Goal: Task Accomplishment & Management: Manage account settings

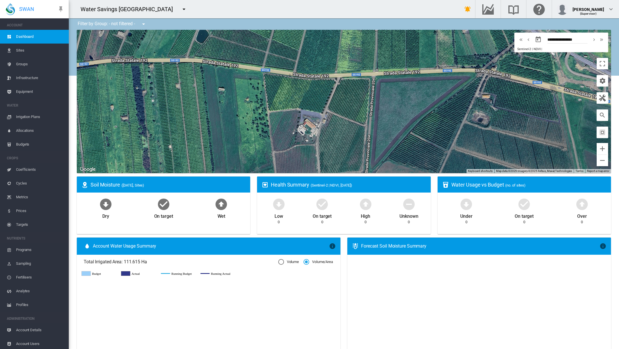
click at [181, 9] on md-icon "icon-menu-down" at bounding box center [184, 9] width 7 height 7
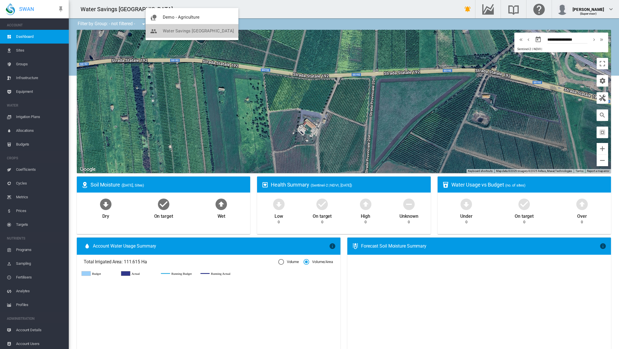
click at [162, 32] on span "button" at bounding box center [156, 30] width 13 height 5
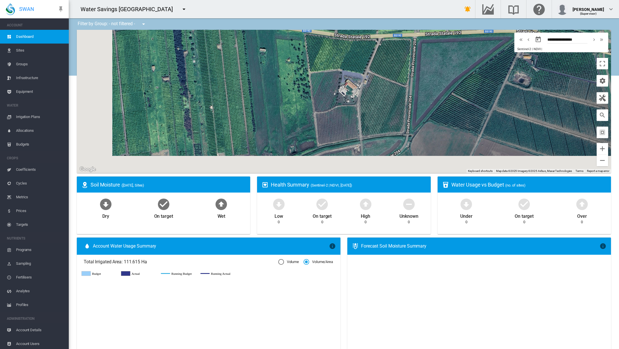
drag, startPoint x: 291, startPoint y: 110, endPoint x: 382, endPoint y: 50, distance: 108.9
click at [383, 49] on div "To navigate, press the arrow keys." at bounding box center [344, 101] width 535 height 143
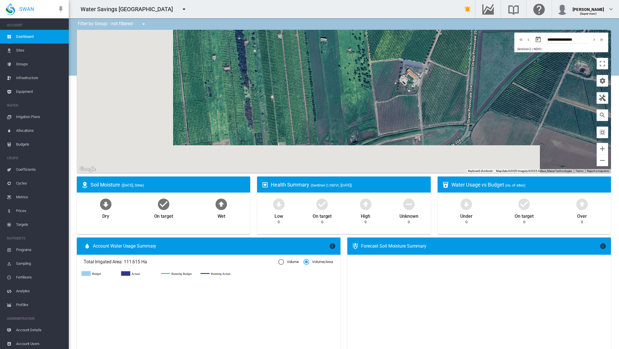
drag, startPoint x: 326, startPoint y: 107, endPoint x: 305, endPoint y: 118, distance: 23.1
click at [305, 118] on div "To navigate, press the arrow keys." at bounding box center [344, 101] width 535 height 143
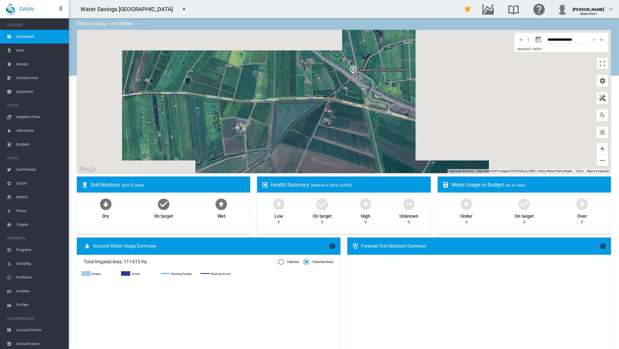
drag, startPoint x: 427, startPoint y: 86, endPoint x: 319, endPoint y: 113, distance: 111.8
click at [319, 114] on div "To navigate, press the arrow keys." at bounding box center [344, 101] width 535 height 143
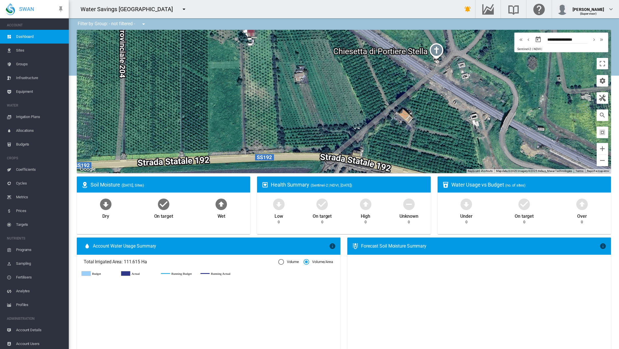
drag, startPoint x: 338, startPoint y: 71, endPoint x: 346, endPoint y: 87, distance: 18.5
click at [346, 87] on div "To navigate, press the arrow keys." at bounding box center [344, 101] width 535 height 143
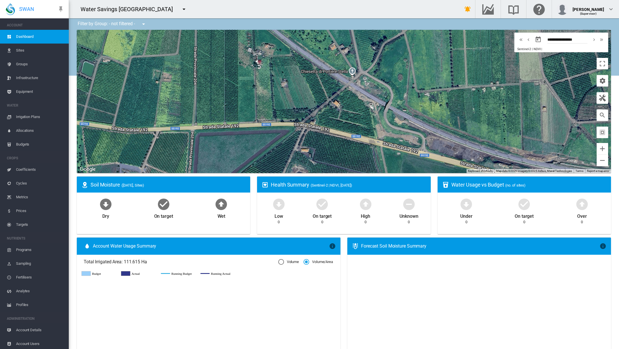
drag, startPoint x: 379, startPoint y: 84, endPoint x: 338, endPoint y: 86, distance: 40.2
click at [181, 8] on md-icon "icon-menu-down" at bounding box center [184, 9] width 7 height 7
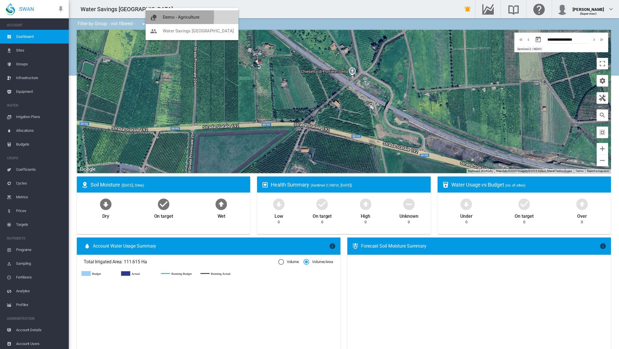
click at [161, 16] on span "button" at bounding box center [156, 17] width 13 height 5
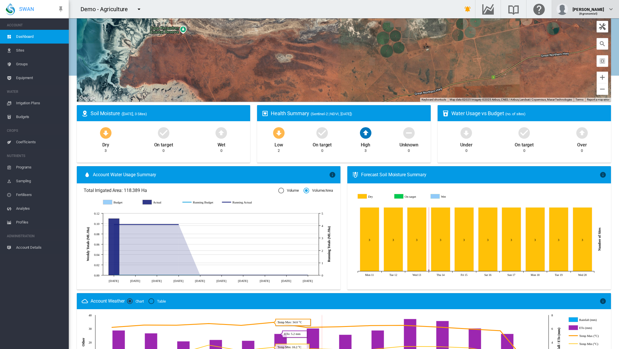
scroll to position [53, 0]
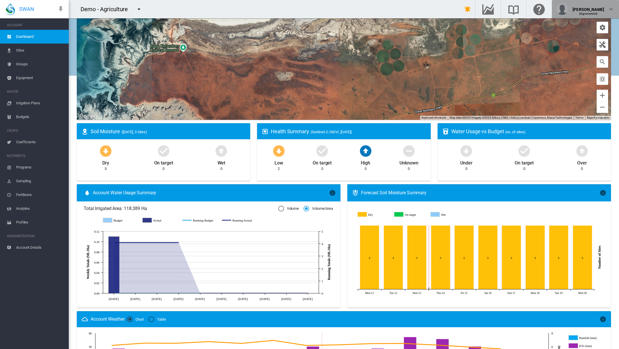
click at [593, 9] on div "(Agronomist)" at bounding box center [589, 12] width 32 height 6
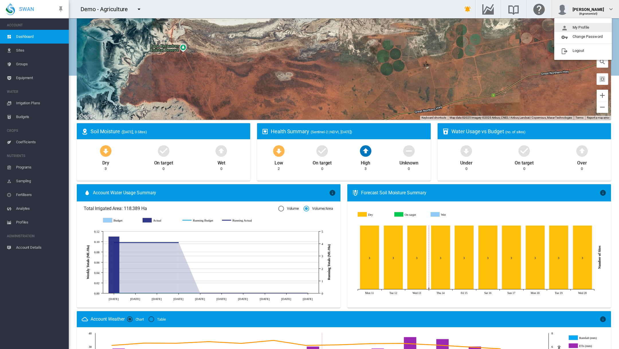
click at [581, 28] on button "My Profile" at bounding box center [584, 27] width 58 height 9
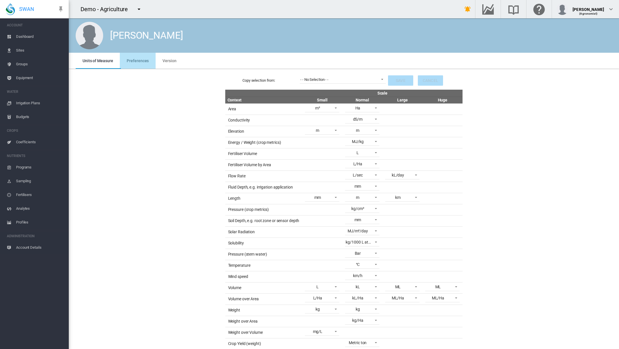
click at [143, 62] on span "Preferences" at bounding box center [138, 61] width 22 height 5
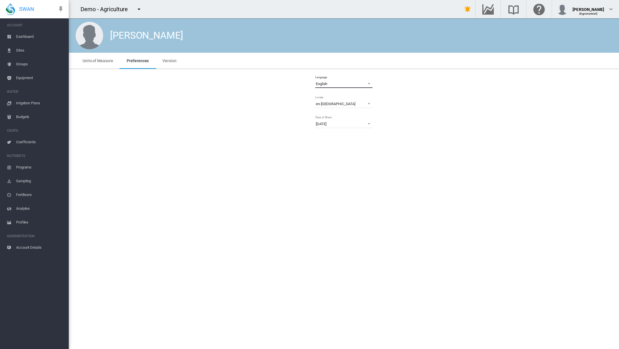
click at [367, 84] on span "Language: \a English\a" at bounding box center [367, 83] width 7 height 5
click at [353, 130] on md-option "Italiano" at bounding box center [344, 125] width 67 height 14
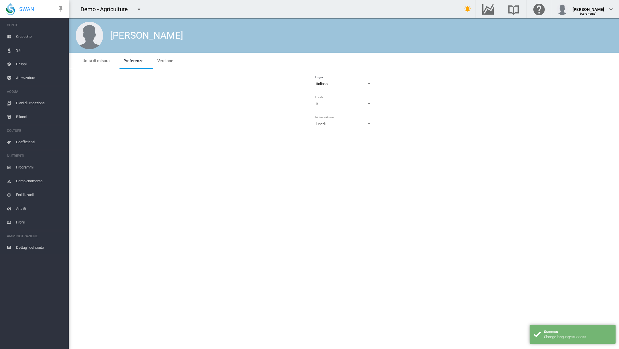
click at [26, 37] on span "Cruscotto" at bounding box center [40, 37] width 48 height 14
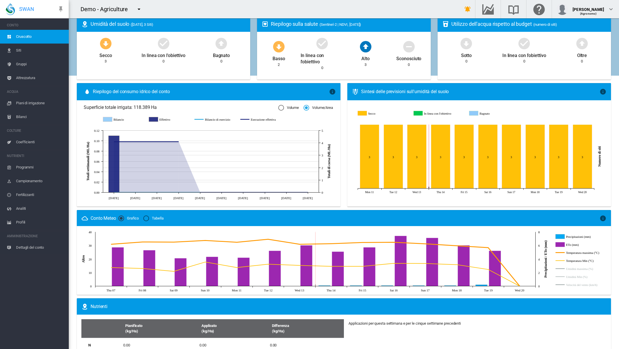
scroll to position [164, 0]
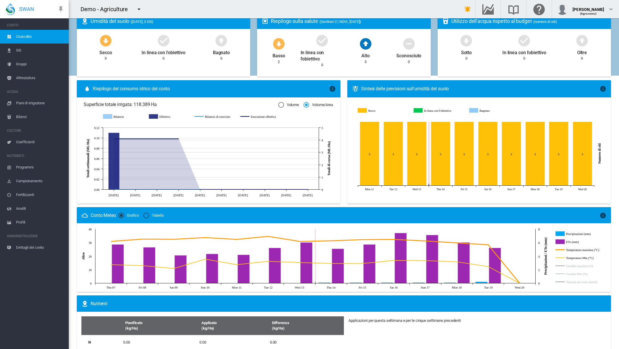
click at [40, 52] on span "Siti" at bounding box center [40, 51] width 48 height 14
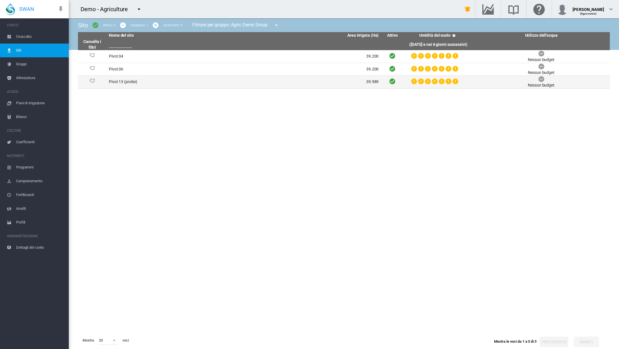
click at [127, 80] on td "Pivot 13 (probe)" at bounding box center [175, 82] width 137 height 13
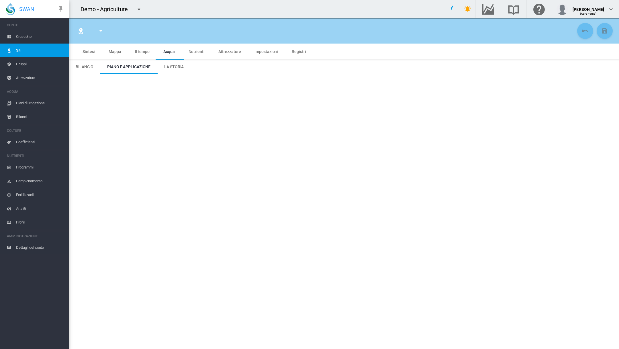
type input "**********"
type input "******"
type input "*********"
type input "**"
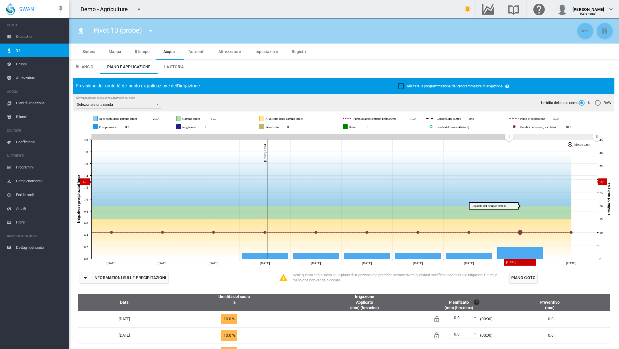
drag, startPoint x: 473, startPoint y: 142, endPoint x: 510, endPoint y: 186, distance: 57.8
click at [509, 185] on icon "JavaScript chart by amCharts 3.21.15 Aug 11 Aug 12 Aug 13 Aug 14 Aug 15 Aug 16 …" at bounding box center [343, 200] width 541 height 134
drag, startPoint x: 519, startPoint y: 236, endPoint x: 519, endPoint y: 213, distance: 23.2
click at [519, 213] on icon "JavaScript chart by amCharts 3.21.15 Aug 11 Aug 12 Aug 13 Aug 14 Aug 15 Aug 16 …" at bounding box center [343, 200] width 541 height 134
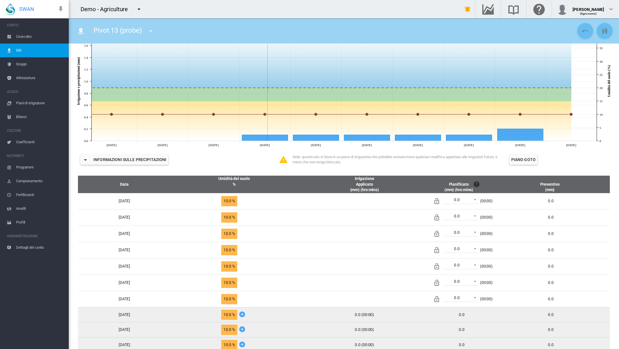
scroll to position [119, 0]
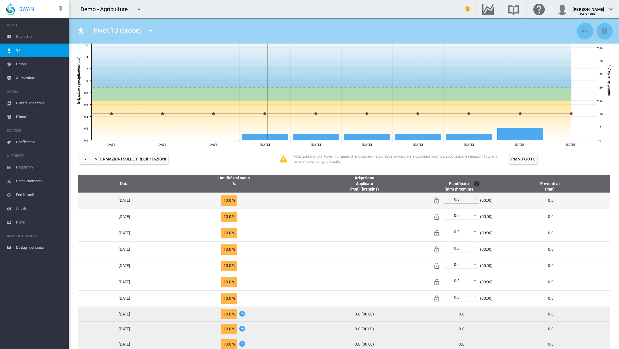
click at [469, 202] on span "0.0" at bounding box center [457, 200] width 24 height 6
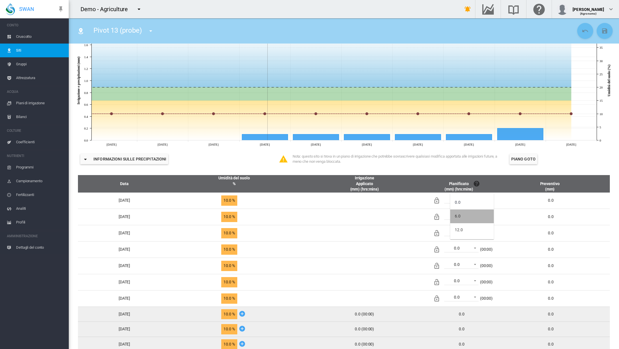
click at [470, 218] on md-option "6.0" at bounding box center [473, 217] width 44 height 14
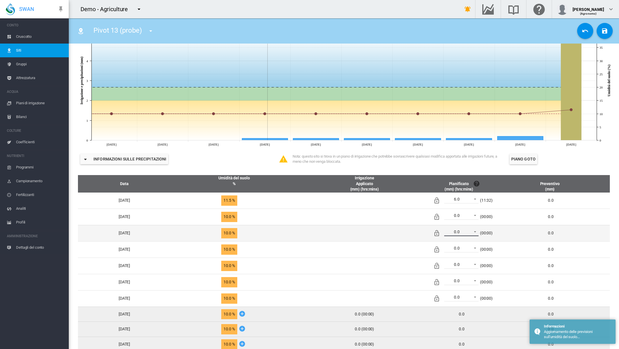
click at [469, 233] on span "0.0" at bounding box center [457, 232] width 24 height 6
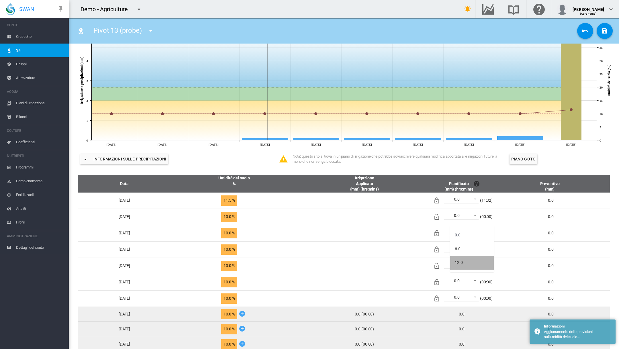
click at [468, 262] on md-option "12.0" at bounding box center [473, 263] width 44 height 14
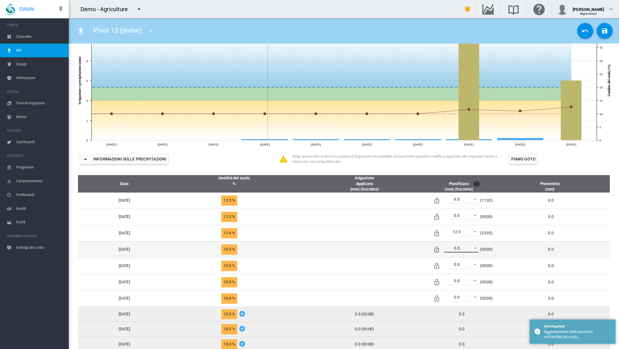
click at [469, 253] on md-select-value "0.0" at bounding box center [462, 248] width 34 height 9
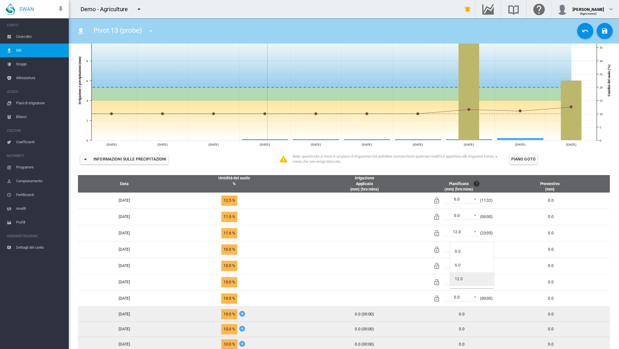
click at [464, 280] on md-option "12.0" at bounding box center [473, 279] width 44 height 14
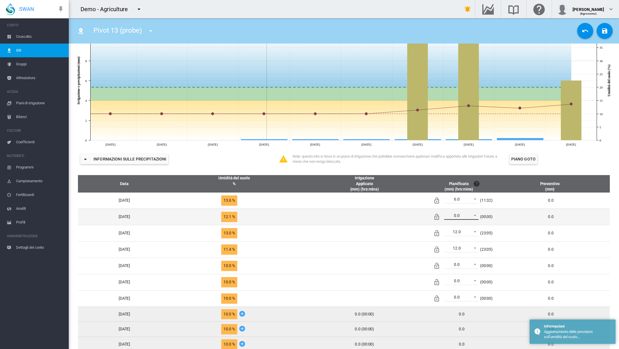
click at [477, 218] on span at bounding box center [473, 215] width 7 height 5
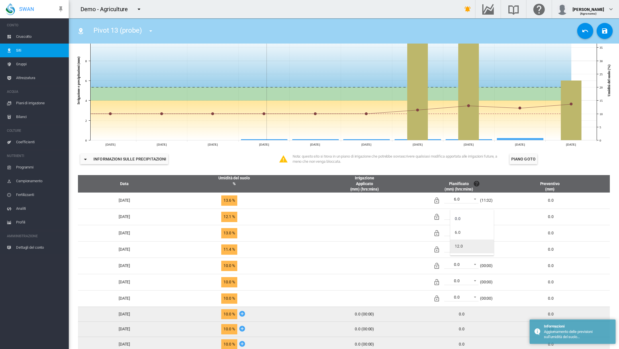
click at [473, 246] on md-option "12.0" at bounding box center [473, 247] width 44 height 14
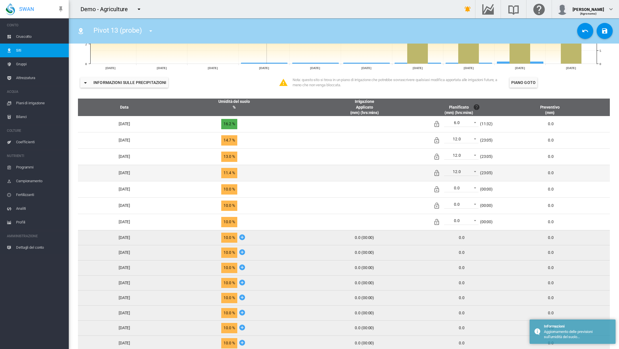
scroll to position [200, 0]
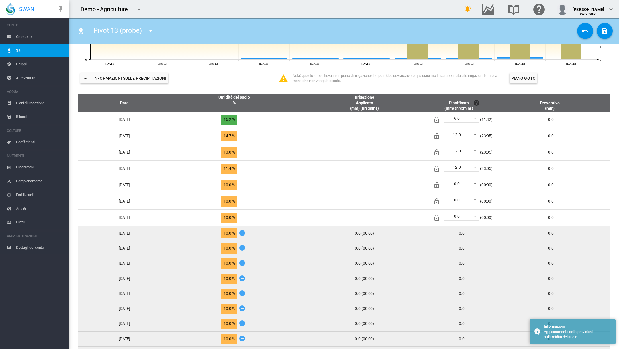
click at [474, 252] on div "0.0" at bounding box center [462, 249] width 65 height 6
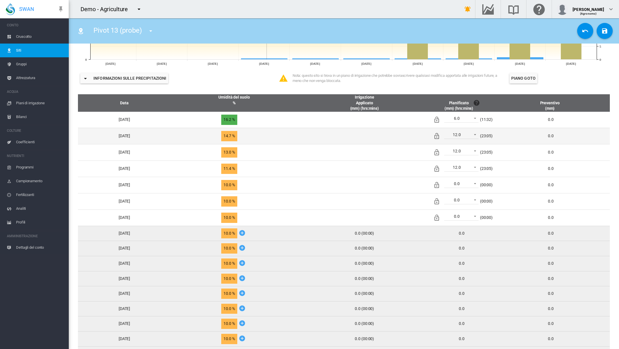
click at [237, 141] on span "14.7 %" at bounding box center [229, 136] width 16 height 10
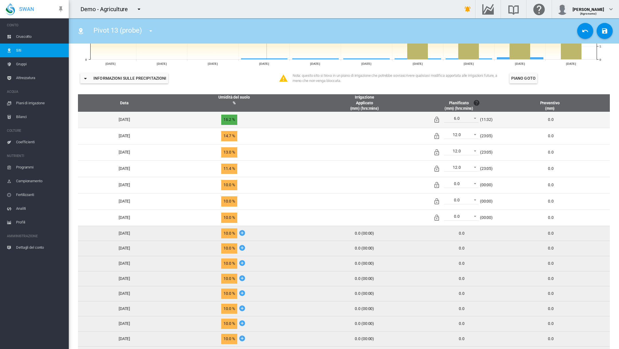
click at [556, 125] on td "0.0" at bounding box center [554, 120] width 114 height 16
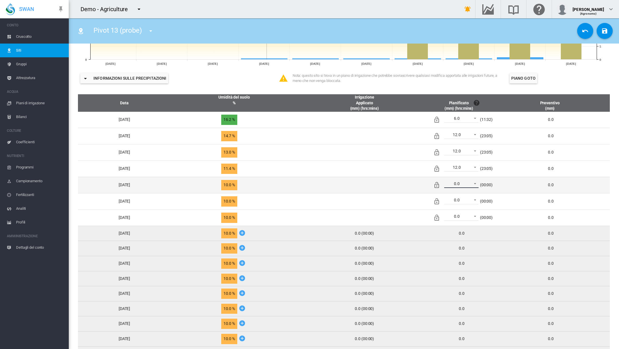
click at [469, 187] on span "0.0" at bounding box center [457, 184] width 24 height 6
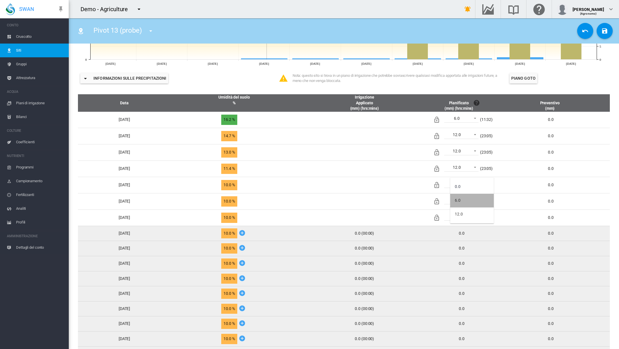
click at [465, 200] on md-option "6.0" at bounding box center [473, 201] width 44 height 14
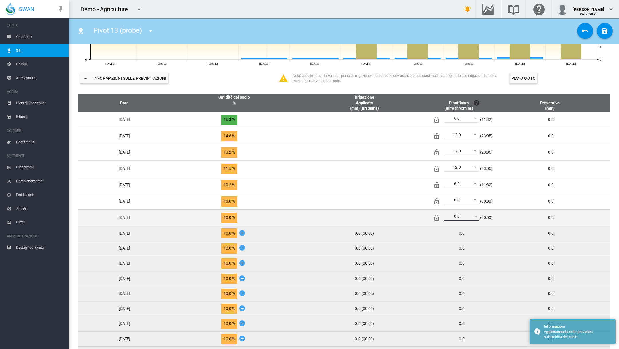
click at [477, 216] on span at bounding box center [473, 215] width 7 height 5
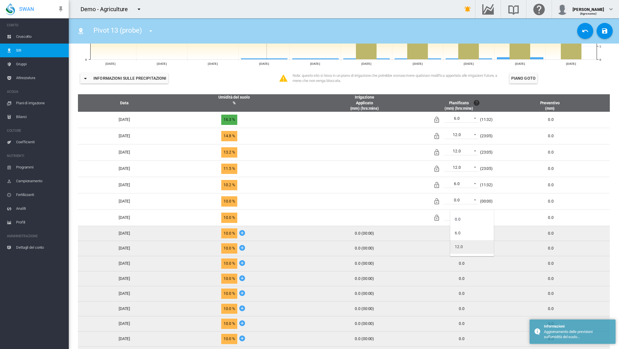
click at [476, 241] on md-option "12.0" at bounding box center [473, 247] width 44 height 14
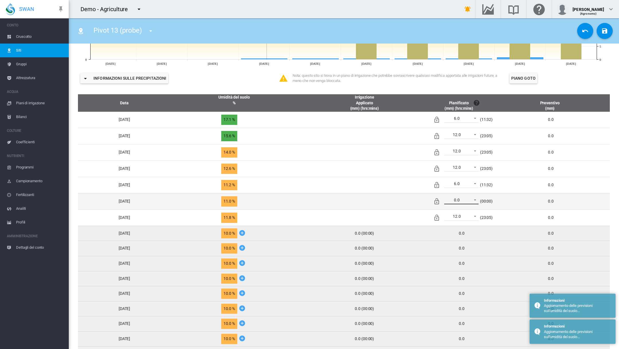
click at [460, 202] on div "0.0" at bounding box center [457, 200] width 6 height 5
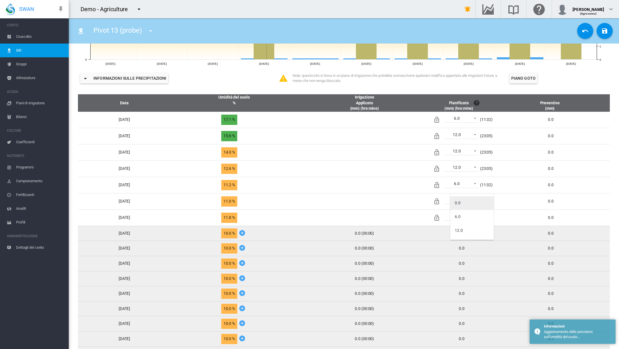
click at [462, 203] on md-option "0.0" at bounding box center [473, 203] width 44 height 14
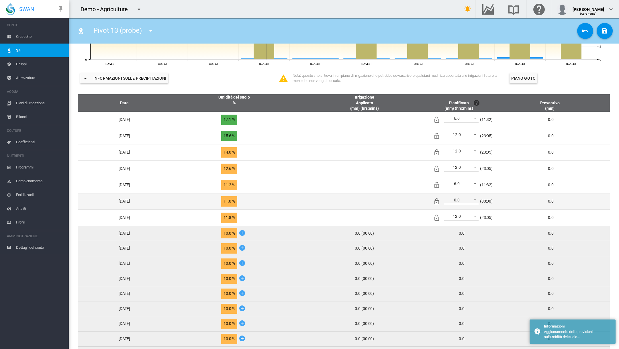
click at [460, 202] on div "0.0" at bounding box center [457, 200] width 6 height 5
click at [468, 203] on body "SWAN CONTO Cruscotto Siti Gruppi Attrezzatura ACQUA Piani di irrigazione" at bounding box center [309, 174] width 619 height 349
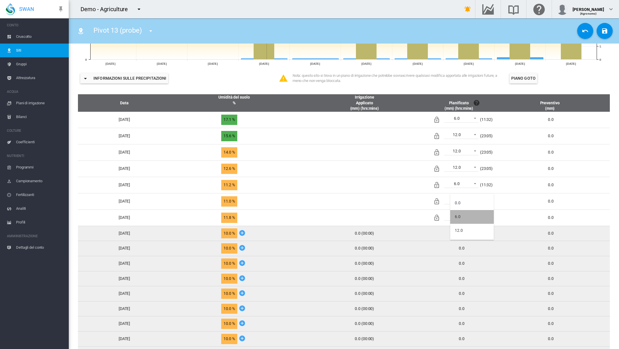
click at [464, 211] on md-option "6.0" at bounding box center [473, 217] width 44 height 14
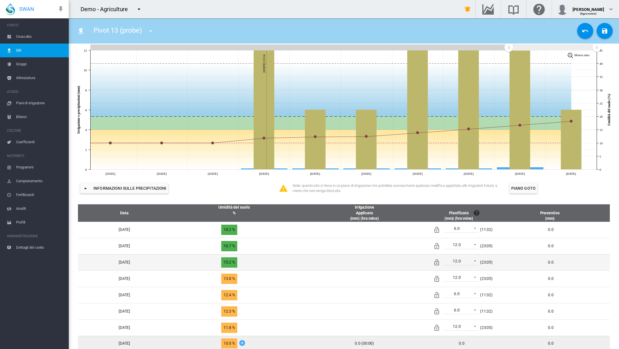
scroll to position [94, 0]
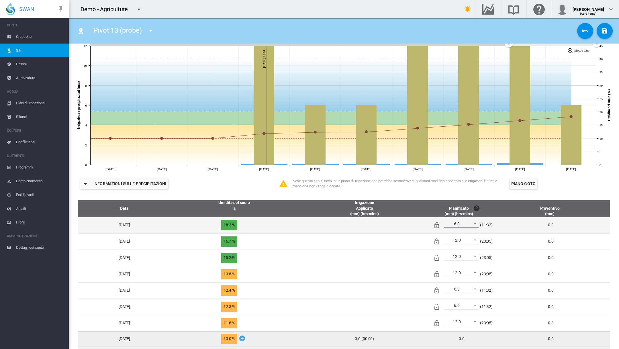
click at [477, 226] on span at bounding box center [473, 223] width 7 height 5
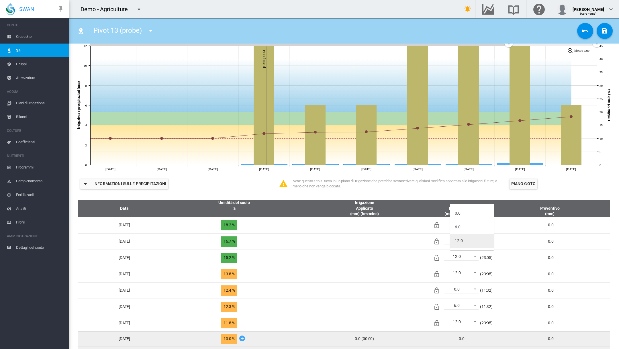
click at [478, 242] on md-option "12.0" at bounding box center [473, 241] width 44 height 14
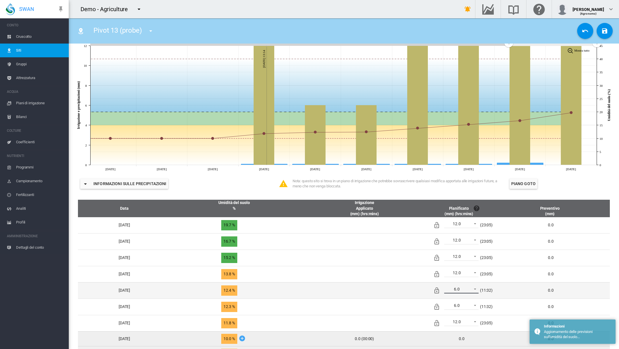
click at [479, 291] on md-select-value "6.0" at bounding box center [462, 289] width 34 height 9
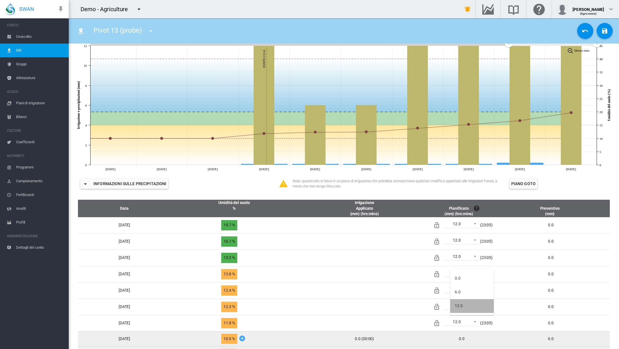
click at [473, 304] on md-option "12.0" at bounding box center [473, 306] width 44 height 14
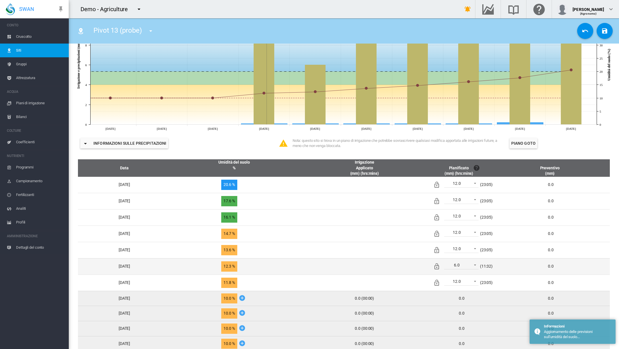
scroll to position [136, 0]
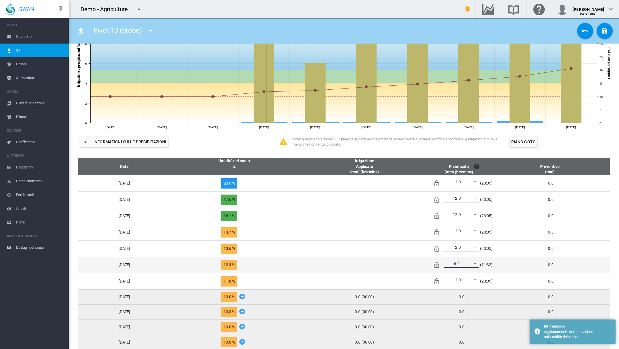
click at [469, 267] on span "6.0" at bounding box center [457, 264] width 24 height 6
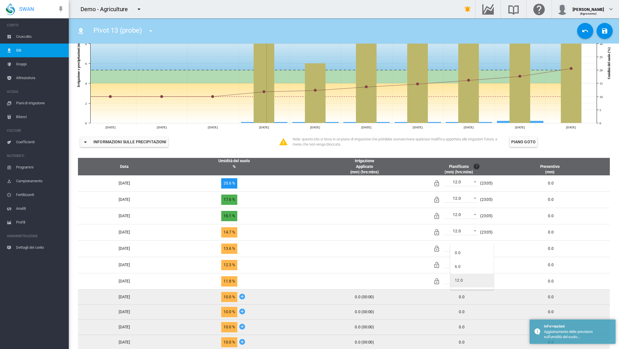
click at [469, 280] on md-option "12.0" at bounding box center [473, 281] width 44 height 14
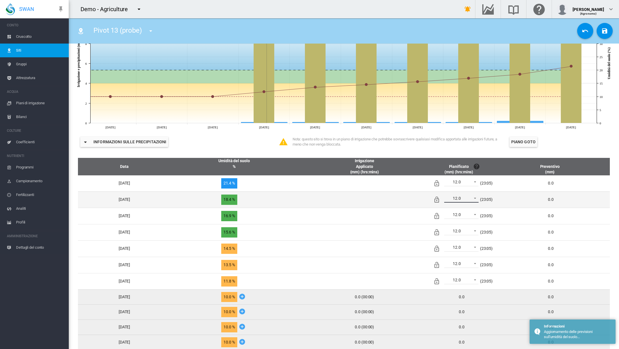
click at [469, 202] on span "12.0" at bounding box center [457, 199] width 24 height 6
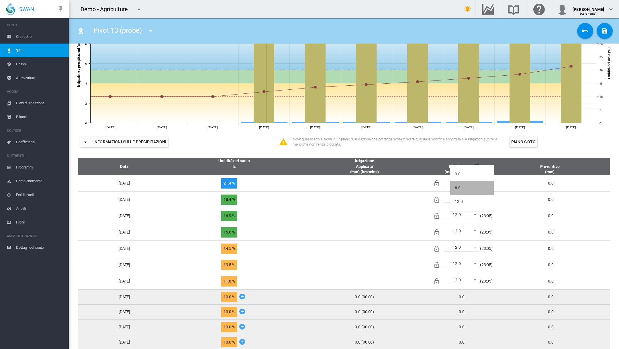
click at [472, 192] on md-option "6.0" at bounding box center [473, 188] width 44 height 14
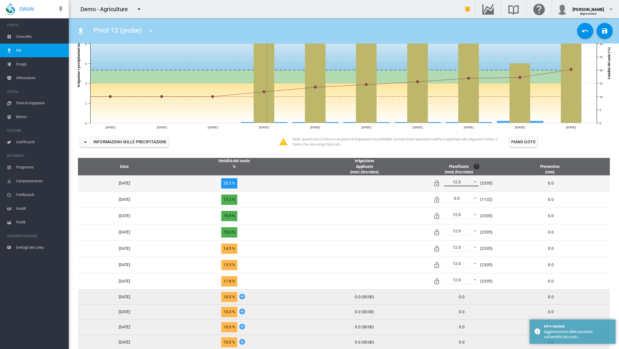
click at [477, 184] on span at bounding box center [473, 181] width 7 height 5
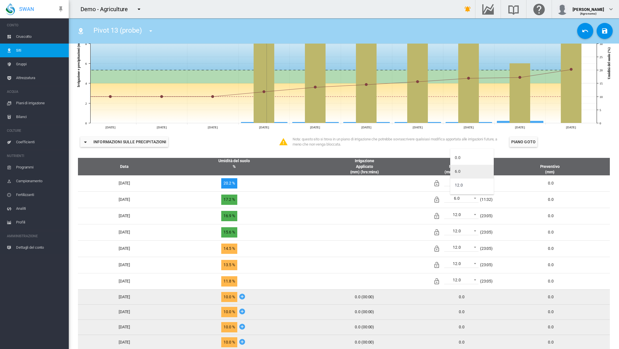
click at [475, 173] on md-option "6.0" at bounding box center [473, 172] width 44 height 14
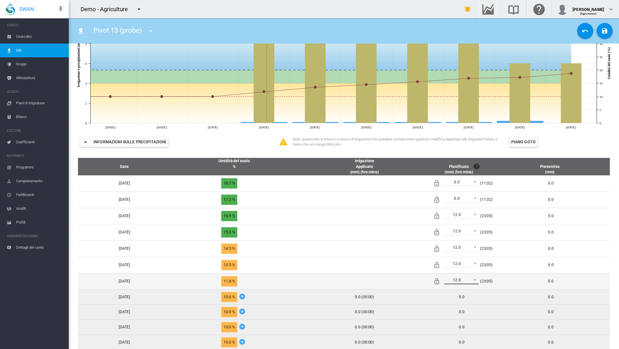
click at [461, 282] on div "12.0" at bounding box center [457, 280] width 8 height 5
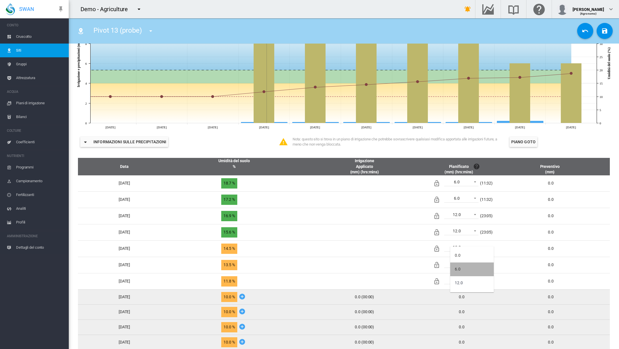
click at [471, 268] on md-option "6.0" at bounding box center [473, 270] width 44 height 14
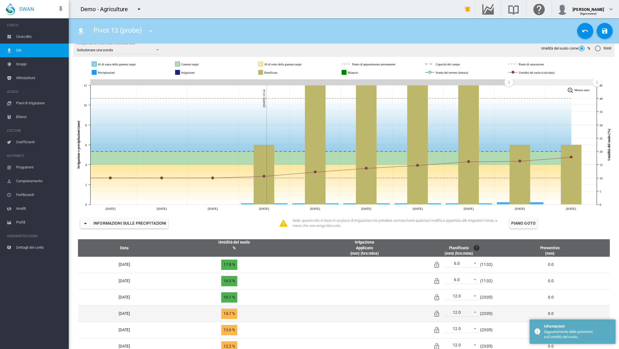
scroll to position [54, 0]
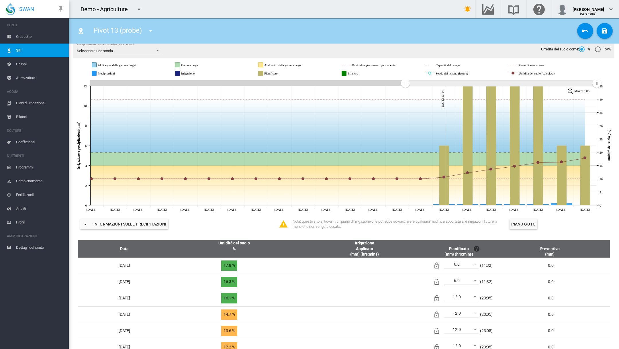
drag, startPoint x: 508, startPoint y: 86, endPoint x: 406, endPoint y: 87, distance: 103.0
click at [406, 87] on rect "Zoom chart using cursor arrows" at bounding box center [405, 84] width 7 height 6
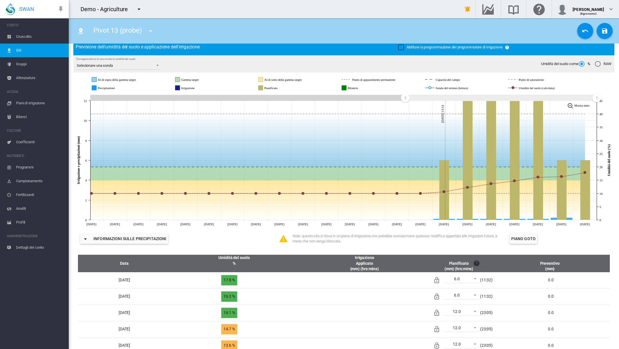
scroll to position [36, 0]
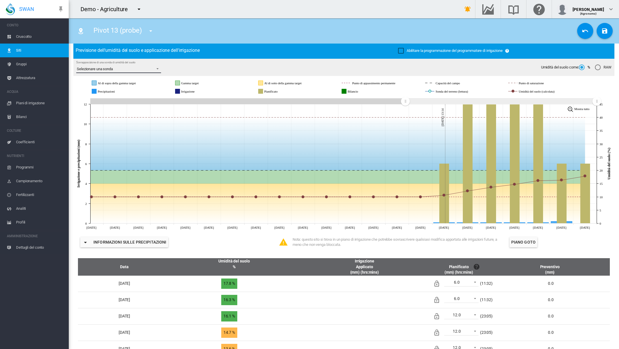
click at [157, 71] on span "Sovrapposizione di una sonda di umidità del suolo: Selezionare una sonda" at bounding box center [156, 68] width 7 height 5
click at [137, 88] on md-option "Pivot 13 SMP" at bounding box center [119, 86] width 94 height 14
drag, startPoint x: 185, startPoint y: 202, endPoint x: 193, endPoint y: 178, distance: 25.1
click at [193, 178] on icon "JavaScript chart by amCharts 3.21.15 Jul 30 Jul 31 Aug 01 Aug 02 Aug 03 Aug 04 …" at bounding box center [343, 164] width 541 height 134
click at [402, 52] on div "Abilitare la programmazione del programmatore di irrigazione" at bounding box center [401, 51] width 6 height 6
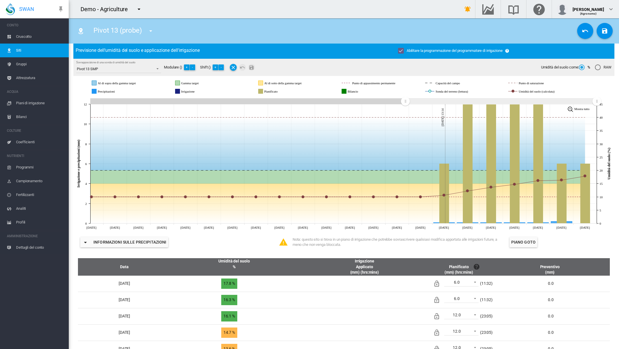
click at [402, 52] on div "Abilitare la programmazione del programmatore di irrigazione" at bounding box center [401, 51] width 6 height 6
click at [600, 70] on div "RAW" at bounding box center [598, 68] width 6 height 6
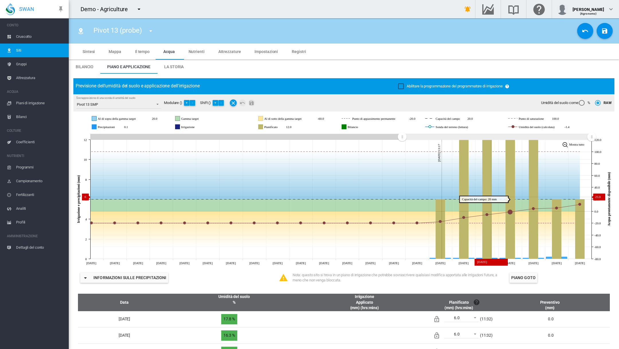
scroll to position [36, 0]
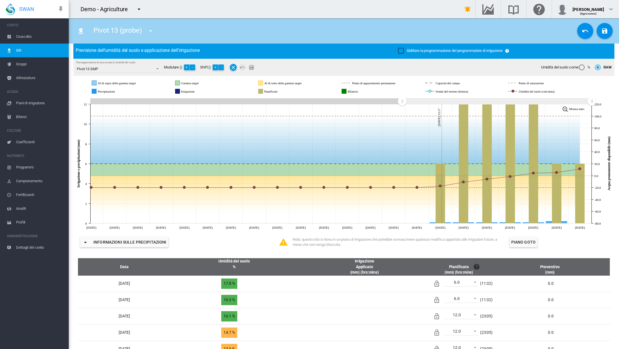
drag, startPoint x: 592, startPoint y: 104, endPoint x: 607, endPoint y: 108, distance: 15.4
click at [607, 108] on icon "JavaScript chart by amCharts 3.21.15 Jul 30 Jul 31 Aug 01 Aug 02 Aug 03 Aug 04 …" at bounding box center [343, 164] width 541 height 134
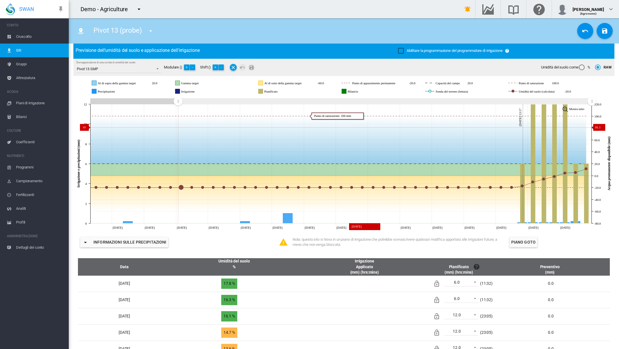
drag, startPoint x: 403, startPoint y: 105, endPoint x: 180, endPoint y: 133, distance: 224.8
click at [178, 131] on icon "JavaScript chart by amCharts 3.21.15 Jul 07 Jul 10 Jul 13 Jul 16 Jul 19 Jul 22 …" at bounding box center [343, 164] width 541 height 134
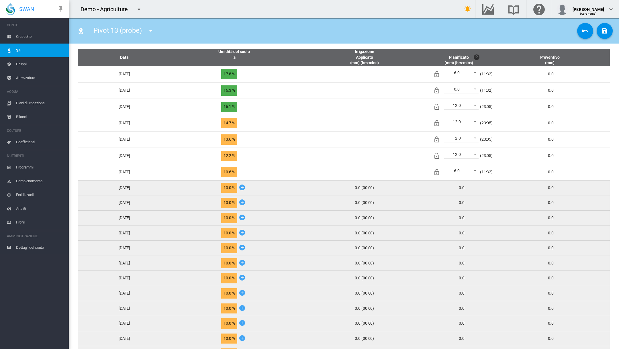
scroll to position [244, 0]
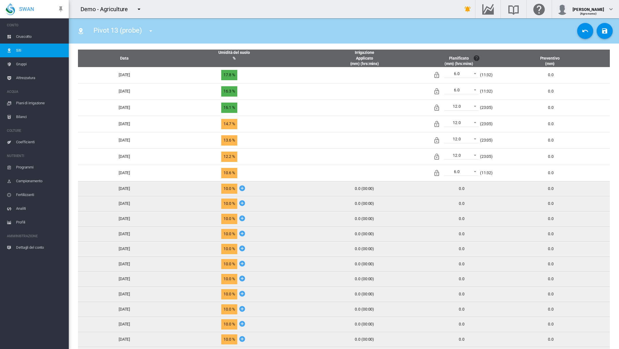
click at [246, 190] on icon at bounding box center [242, 188] width 7 height 7
click at [246, 192] on icon at bounding box center [242, 188] width 7 height 7
click at [518, 199] on td "0.0" at bounding box center [554, 203] width 114 height 15
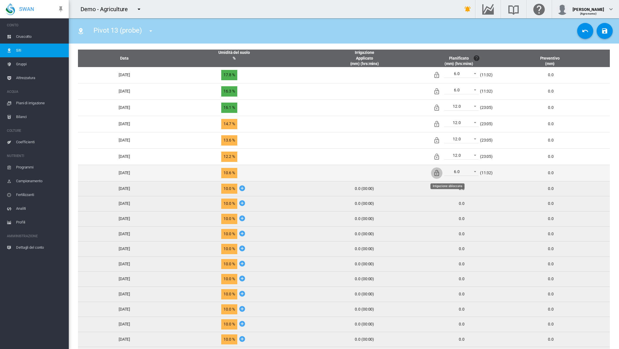
click at [441, 175] on md-icon "Irrigazione sbloccata" at bounding box center [437, 173] width 7 height 7
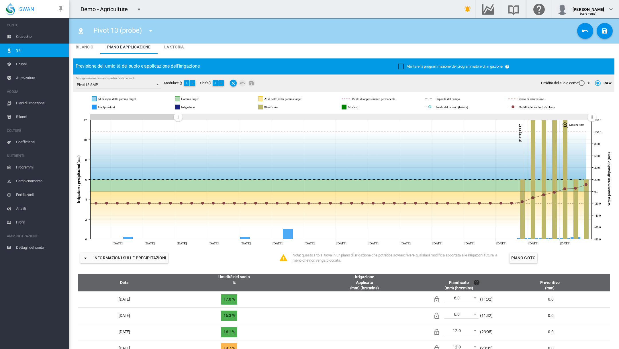
scroll to position [19, 0]
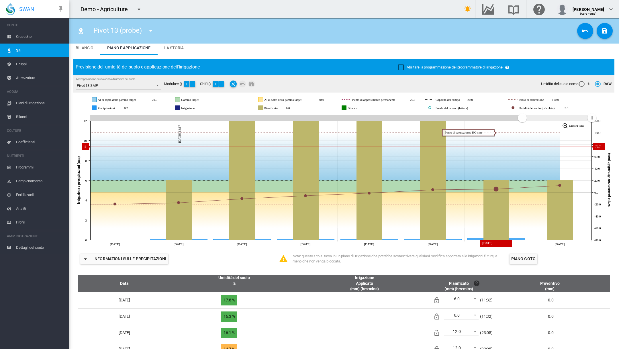
drag, startPoint x: 178, startPoint y: 123, endPoint x: 524, endPoint y: 149, distance: 347.4
click at [523, 150] on icon "JavaScript chart by amCharts 3.21.15 Aug 13 Aug 14 Aug 15 Aug 16 Aug 17 Aug 18 …" at bounding box center [343, 181] width 541 height 134
click at [187, 87] on button "+" at bounding box center [187, 84] width 6 height 6
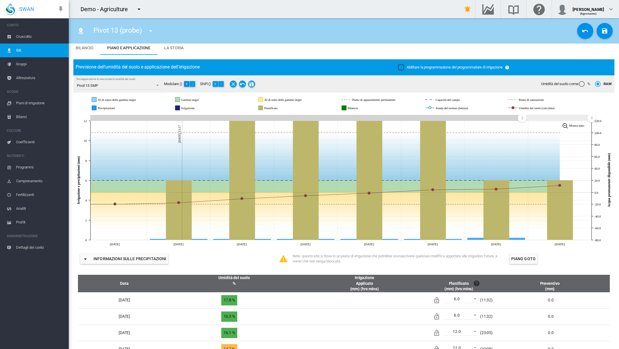
click at [189, 87] on button "+" at bounding box center [187, 84] width 6 height 6
click at [194, 87] on button "-" at bounding box center [193, 84] width 6 height 6
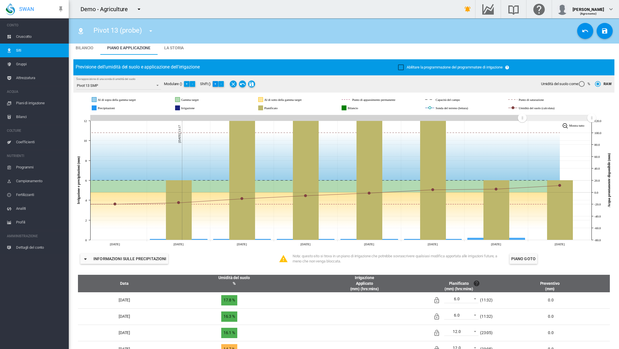
click at [216, 87] on button "+" at bounding box center [216, 84] width 6 height 6
click at [221, 87] on button "-" at bounding box center [222, 84] width 6 height 6
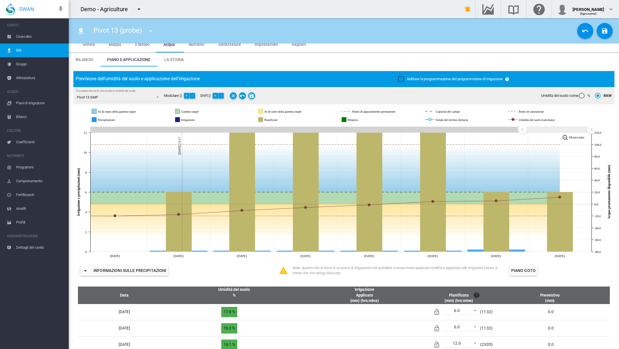
scroll to position [0, 0]
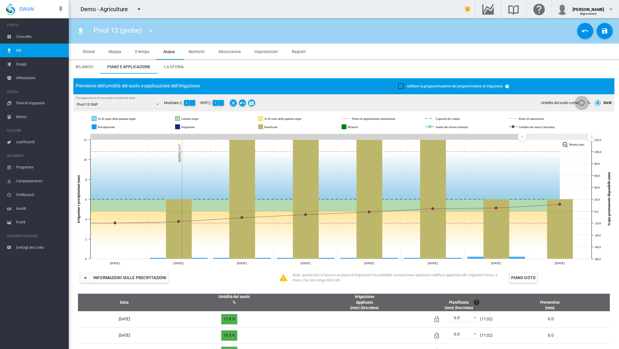
click at [580, 106] on div "%" at bounding box center [582, 103] width 6 height 6
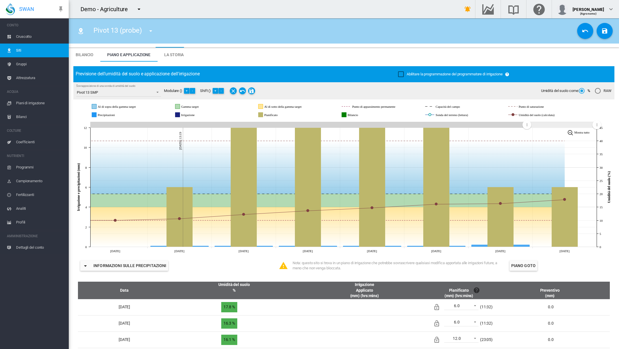
scroll to position [10, 0]
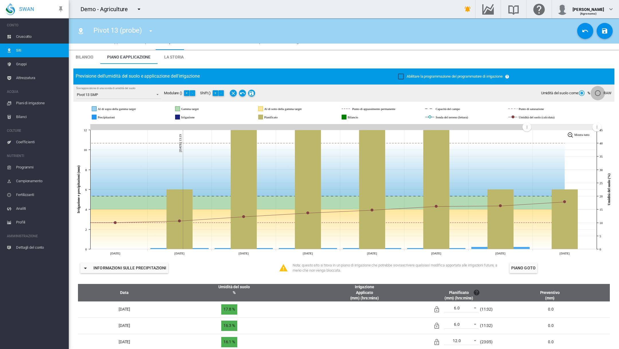
click at [599, 96] on div "RAW" at bounding box center [598, 93] width 6 height 6
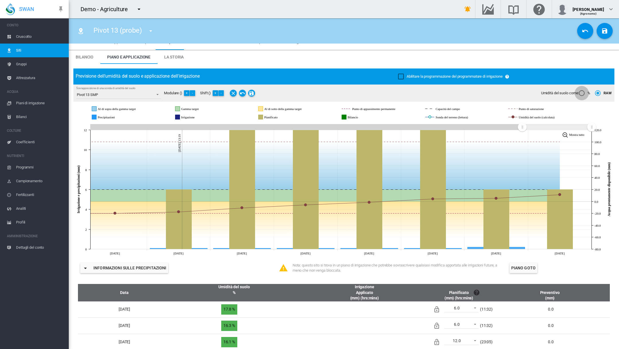
click at [583, 96] on div "%" at bounding box center [582, 93] width 6 height 6
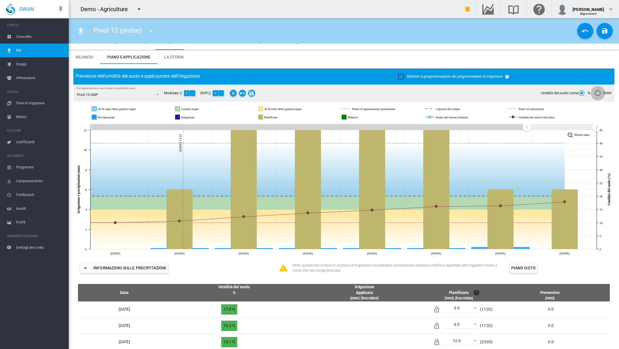
click at [598, 96] on div "RAW" at bounding box center [598, 93] width 6 height 6
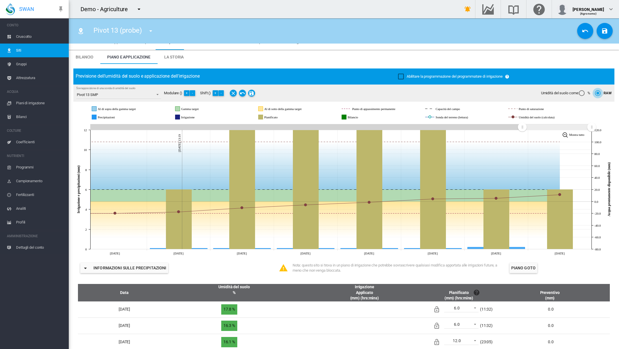
click at [86, 56] on span "Bilancio" at bounding box center [85, 57] width 18 height 5
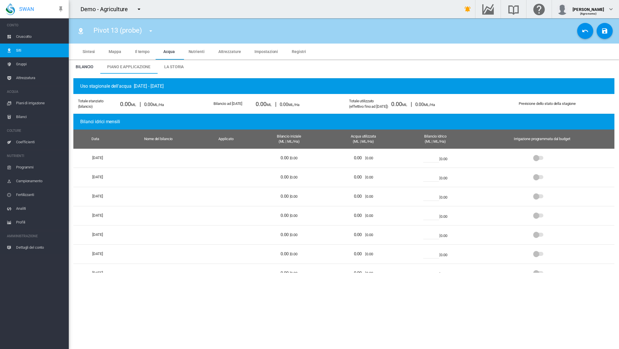
scroll to position [0, 0]
click at [134, 69] on span "Piano e applicazione" at bounding box center [128, 67] width 43 height 5
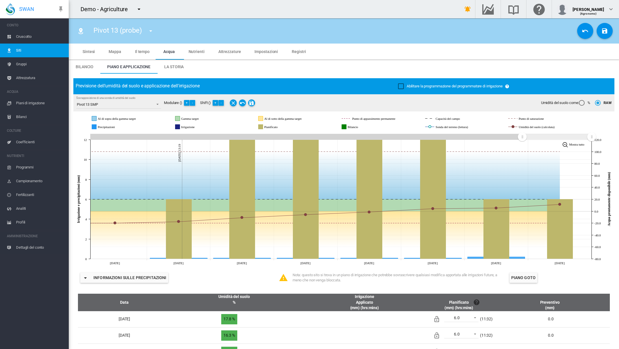
click at [179, 67] on span "La storia" at bounding box center [174, 67] width 20 height 5
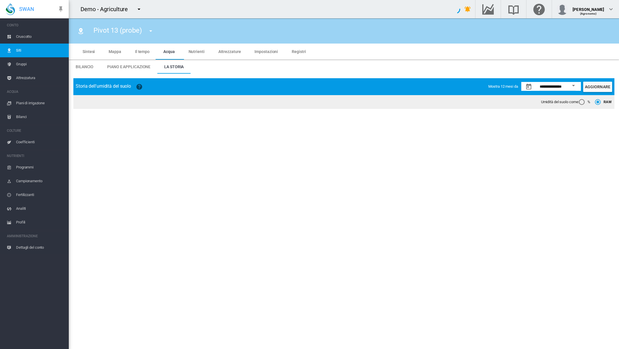
click at [128, 65] on span "Piano e applicazione" at bounding box center [128, 67] width 43 height 5
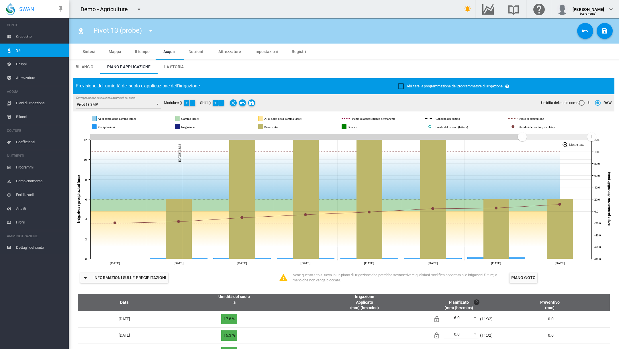
click at [22, 116] on span "Bilanci" at bounding box center [40, 117] width 48 height 14
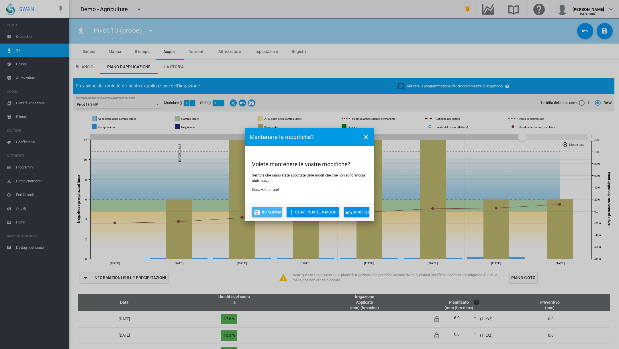
click at [274, 210] on button "Risparmiare" at bounding box center [267, 212] width 30 height 10
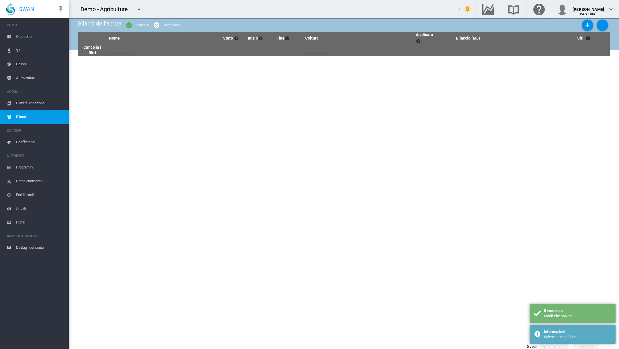
click at [23, 116] on span "Bilanci" at bounding box center [40, 117] width 48 height 14
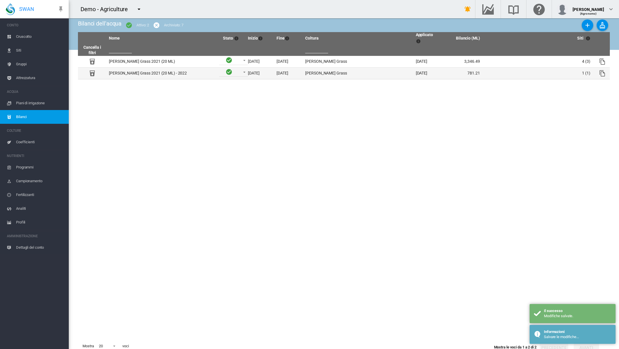
click at [130, 70] on td "Rhodes Grass 2021 (20 ML) - 2022" at bounding box center [162, 73] width 110 height 11
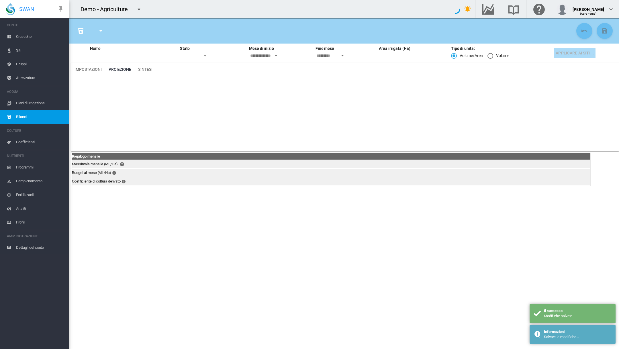
type input "**********"
type input "********"
type input "**"
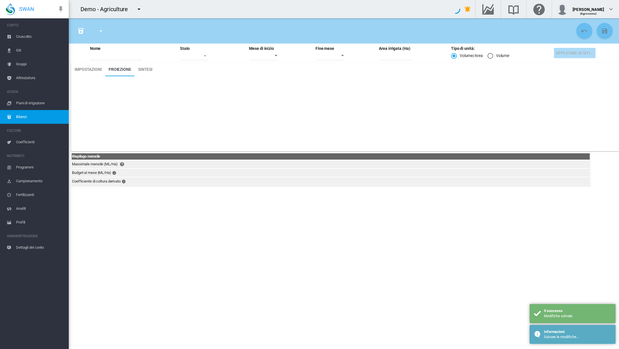
type input "**"
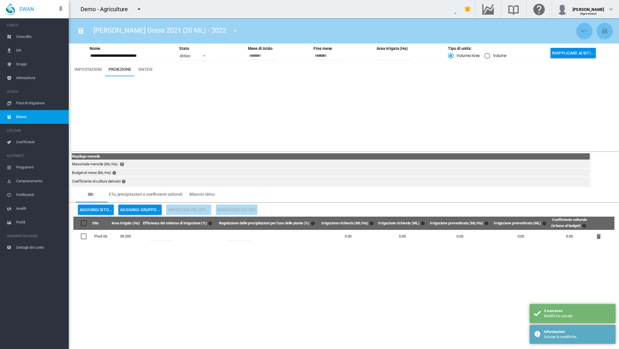
type input "******"
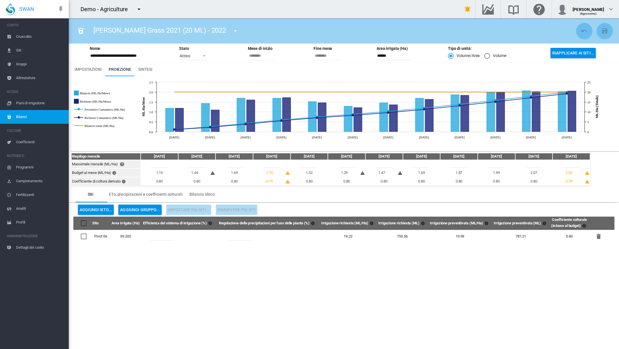
click at [141, 56] on input "**********" at bounding box center [116, 56] width 52 height 9
drag, startPoint x: 247, startPoint y: 124, endPoint x: 247, endPoint y: 114, distance: 10.6
click at [247, 114] on icon "JavaScript chart by amCharts 3.21.15 gen 2022 feb 2022 mar 2022 apr 2022 mag 20…" at bounding box center [370, 109] width 467 height 66
click at [486, 56] on div "Volume" at bounding box center [488, 56] width 6 height 6
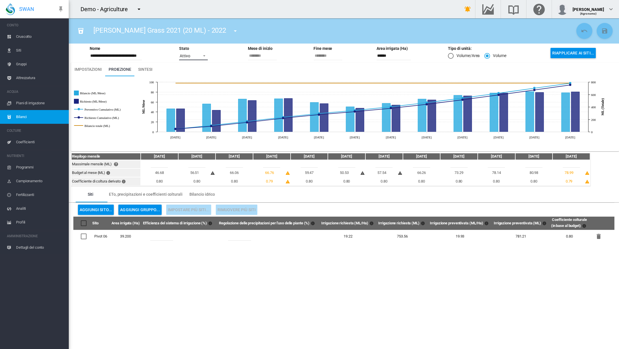
click at [205, 56] on span at bounding box center [202, 55] width 7 height 5
click at [200, 72] on md-option "Archiviato" at bounding box center [195, 70] width 39 height 14
click at [204, 55] on span at bounding box center [202, 55] width 7 height 5
click at [202, 39] on md-option "Attivo" at bounding box center [195, 42] width 39 height 14
click at [142, 70] on span "Sintesi" at bounding box center [145, 69] width 14 height 5
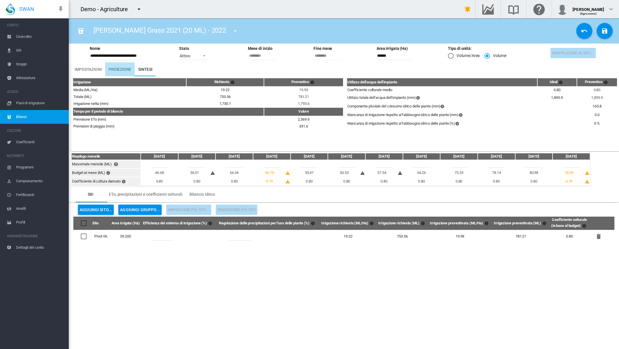
click at [122, 70] on span "Proiezione" at bounding box center [120, 69] width 23 height 5
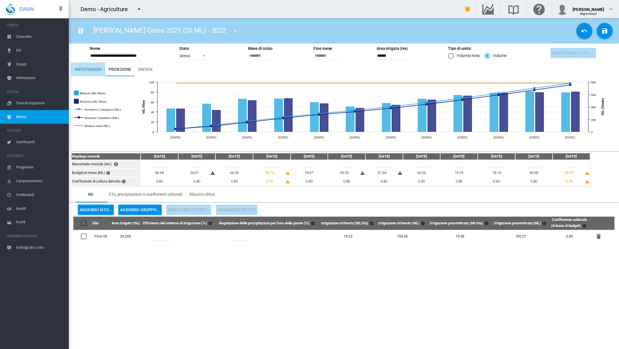
click at [94, 69] on span "Impostazioni" at bounding box center [88, 69] width 27 height 5
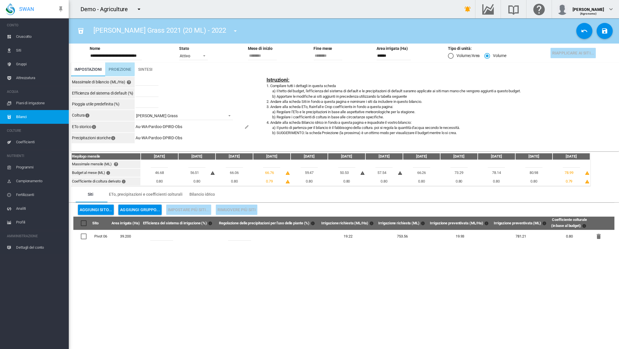
click at [113, 69] on span "Proiezione" at bounding box center [120, 69] width 23 height 5
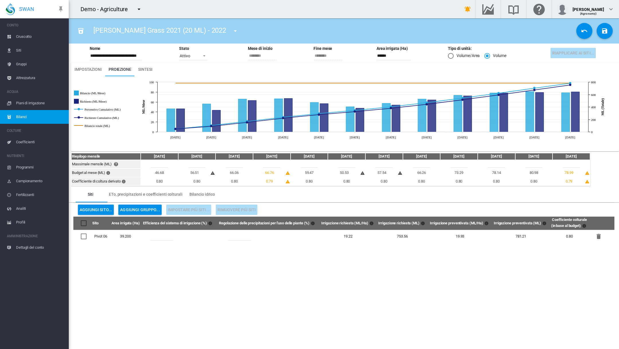
click at [95, 69] on span "Impostazioni" at bounding box center [88, 69] width 27 height 5
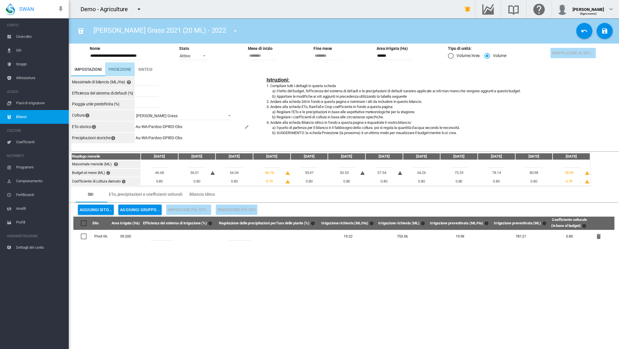
click at [114, 70] on span "Proiezione" at bounding box center [120, 69] width 23 height 5
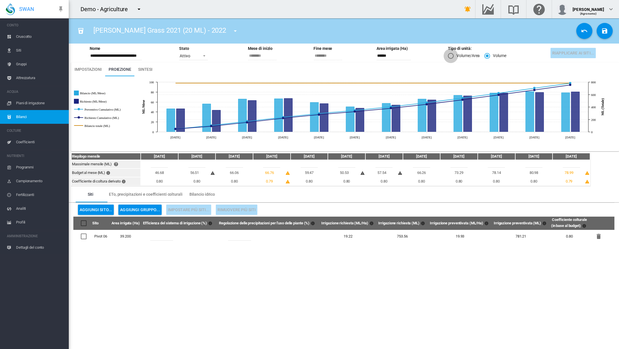
click at [452, 57] on div "Volume/Area" at bounding box center [451, 56] width 6 height 6
click at [487, 56] on div "Volume" at bounding box center [488, 56] width 6 height 6
click at [449, 53] on div "Volume/Area" at bounding box center [451, 56] width 6 height 6
click at [486, 57] on div "Volume" at bounding box center [488, 56] width 6 height 6
click at [452, 56] on div "Volume/Area" at bounding box center [451, 56] width 6 height 6
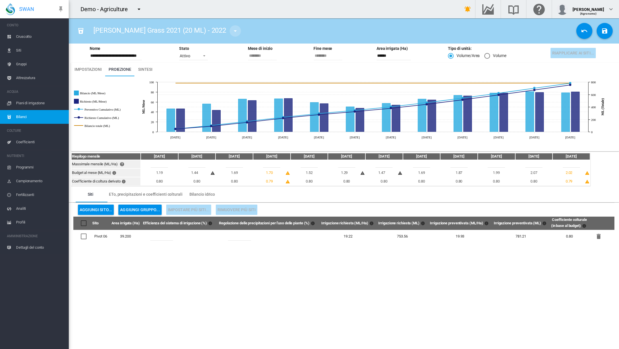
click at [232, 30] on md-icon "icon-menu-down" at bounding box center [235, 31] width 7 height 7
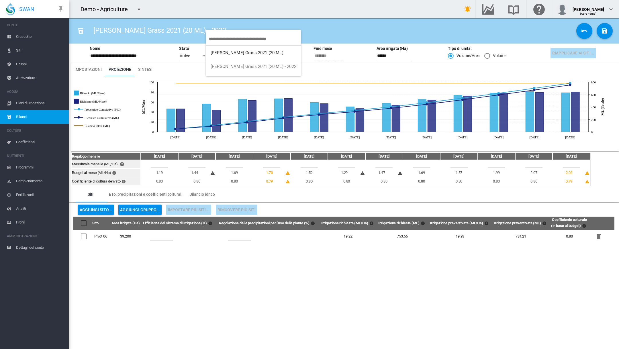
click at [231, 233] on md-backdrop at bounding box center [309, 174] width 619 height 349
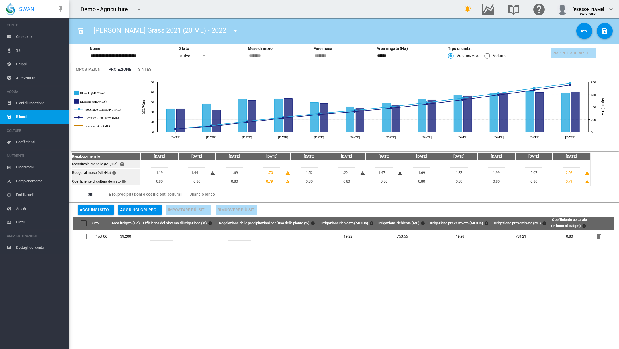
click at [465, 281] on section "**********" at bounding box center [344, 183] width 551 height 331
click at [31, 141] on span "Coefficienti" at bounding box center [40, 142] width 48 height 14
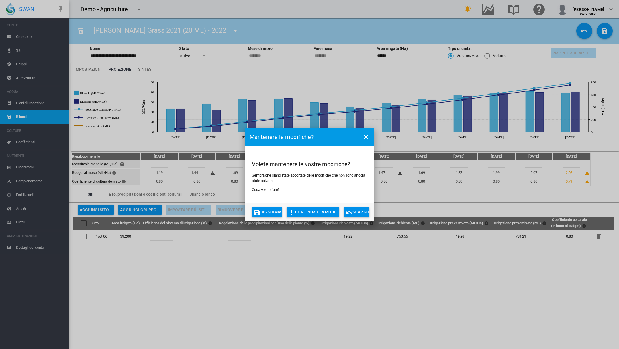
click at [271, 211] on button "Risparmiare" at bounding box center [267, 212] width 30 height 10
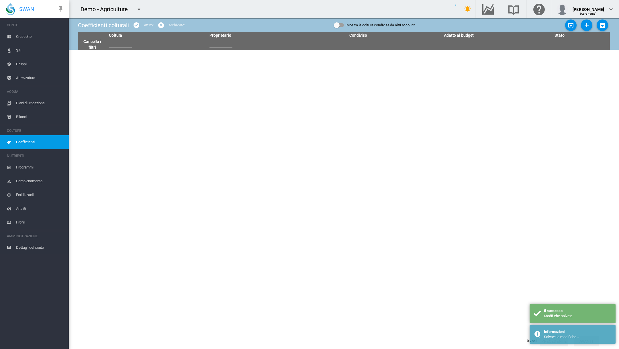
click at [30, 140] on span "Coefficienti" at bounding box center [40, 142] width 48 height 14
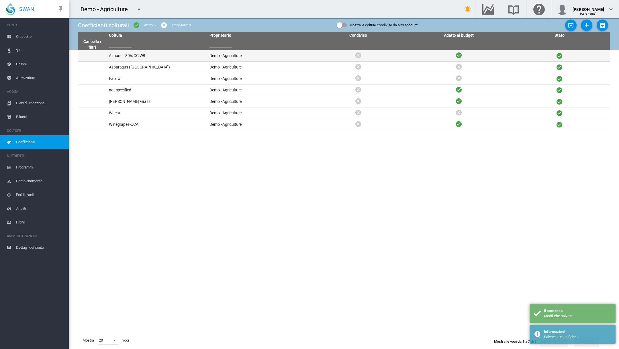
click at [118, 56] on td "Almonds 30% CC WB" at bounding box center [157, 55] width 101 height 11
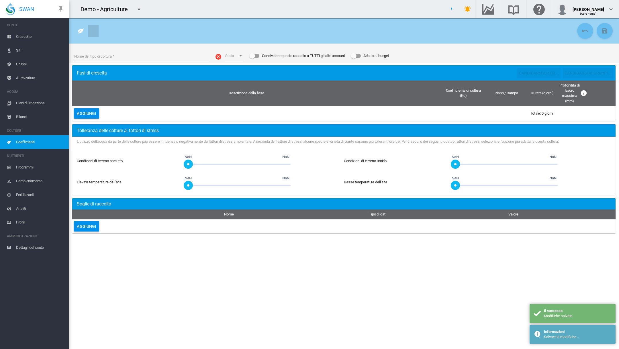
type input "**********"
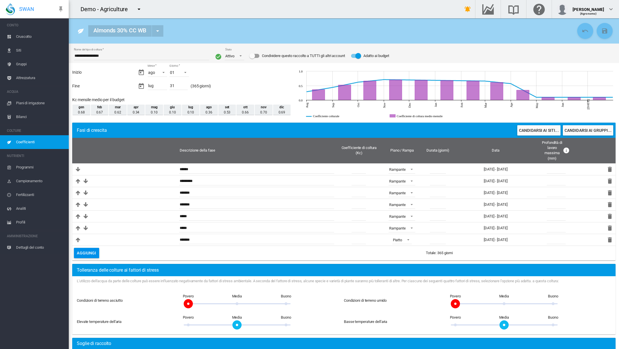
click at [37, 180] on span "Campionamento" at bounding box center [40, 181] width 48 height 14
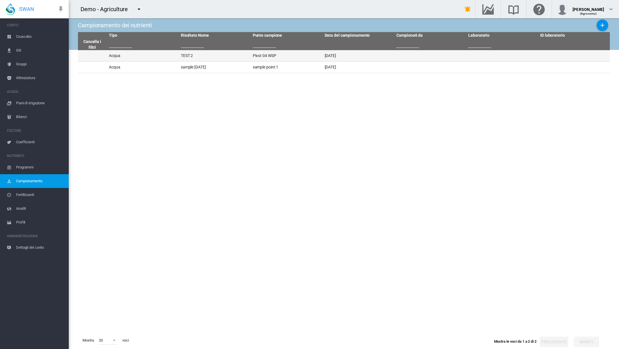
click at [115, 58] on td "Acqua" at bounding box center [143, 55] width 72 height 11
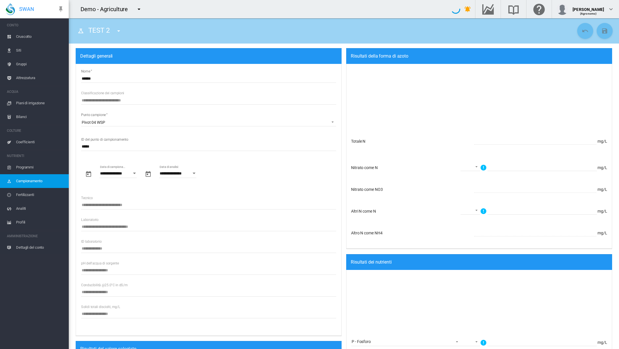
type input "***"
type input "*"
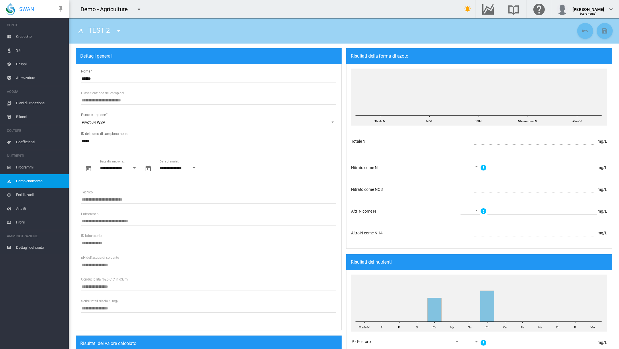
click at [31, 192] on span "Fertilizzanti" at bounding box center [40, 195] width 48 height 14
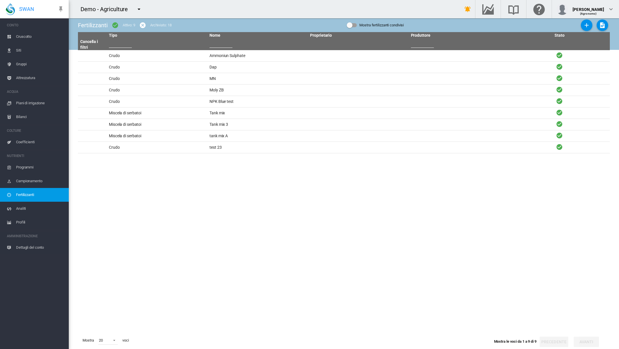
click at [20, 205] on span "Analiti" at bounding box center [40, 209] width 48 height 14
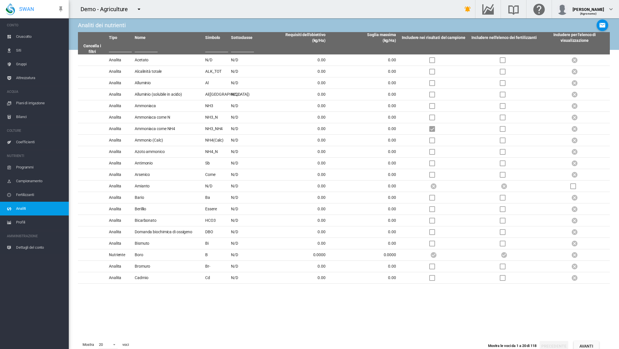
click at [20, 225] on span "Profili" at bounding box center [40, 223] width 48 height 14
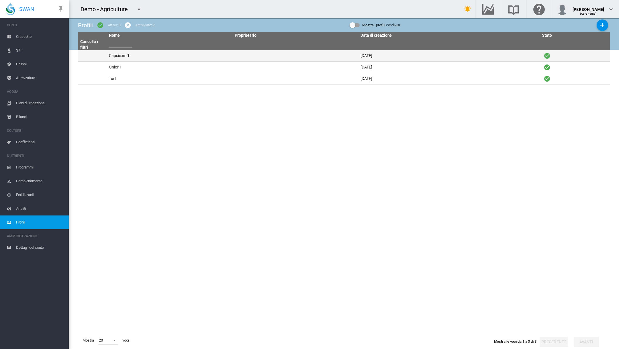
click at [118, 55] on td "Capsicum 1" at bounding box center [170, 55] width 126 height 11
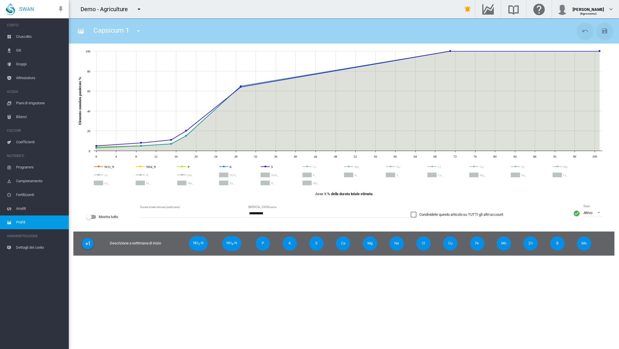
type input "**"
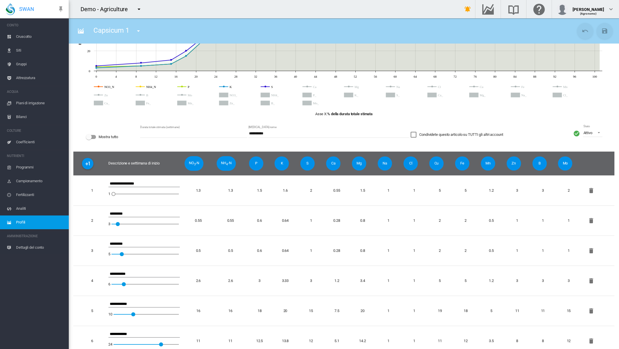
scroll to position [82, 0]
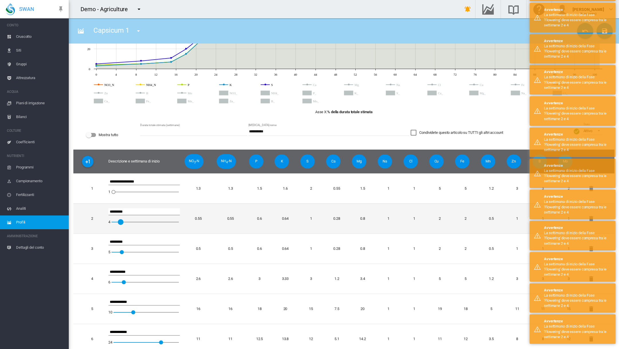
drag, startPoint x: 118, startPoint y: 221, endPoint x: 123, endPoint y: 221, distance: 5.7
click at [123, 221] on div "4" at bounding box center [145, 222] width 67 height 14
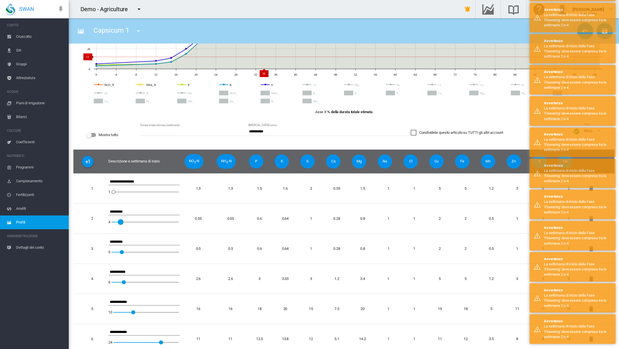
click at [267, 56] on icon at bounding box center [348, 19] width 504 height 100
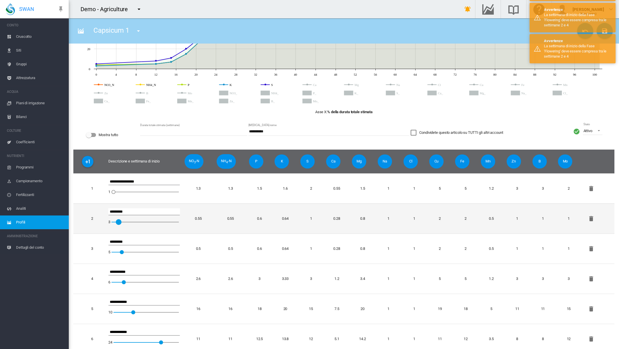
drag, startPoint x: 122, startPoint y: 223, endPoint x: 116, endPoint y: 222, distance: 5.2
click at [116, 222] on div at bounding box center [116, 222] width 6 height 6
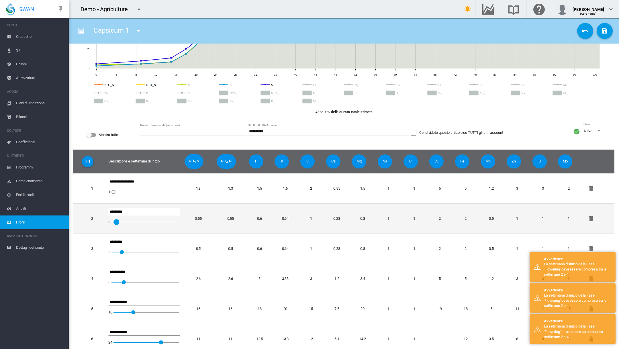
click at [114, 222] on div at bounding box center [114, 222] width 6 height 6
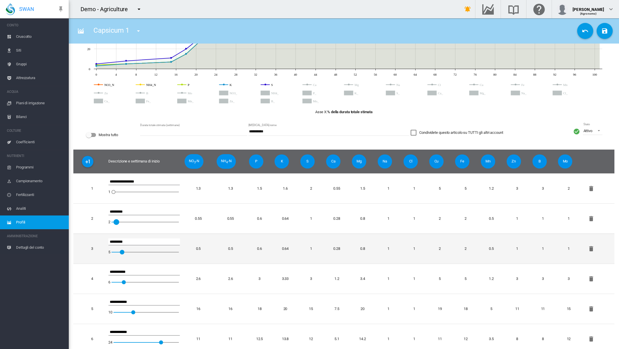
scroll to position [0, 0]
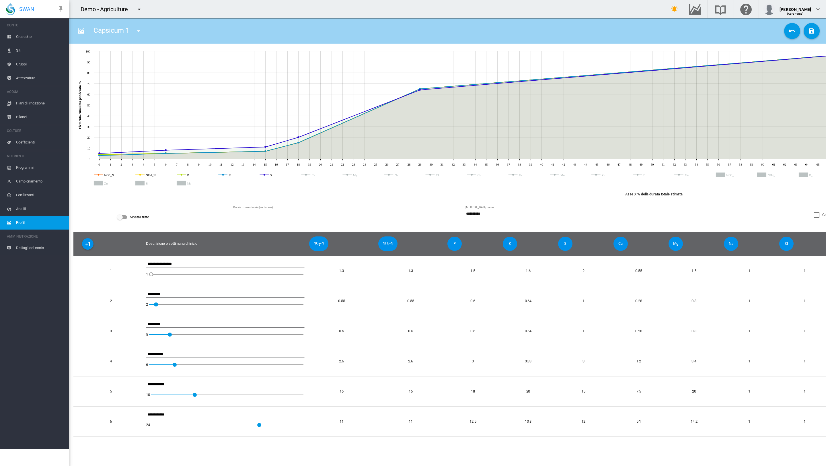
click at [28, 117] on span "Bilanci" at bounding box center [40, 117] width 48 height 14
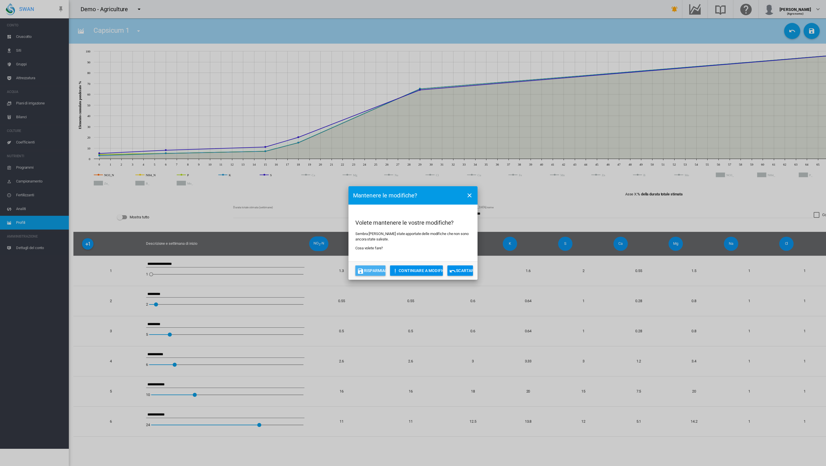
click at [379, 271] on button "Risparmiare" at bounding box center [370, 270] width 30 height 10
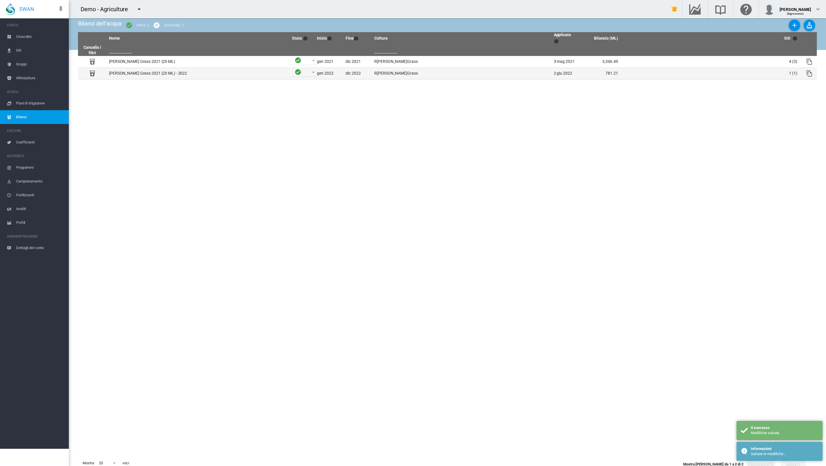
click at [151, 70] on td "Rhodes Grass 2021 (20 ML) - 2022" at bounding box center [196, 73] width 179 height 11
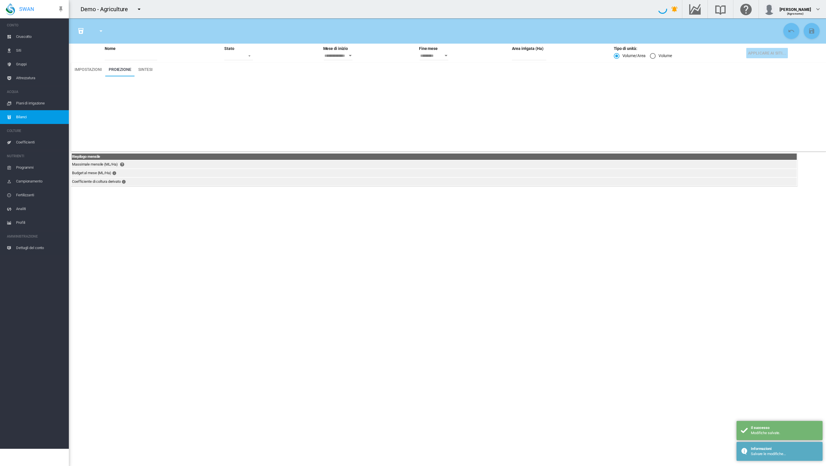
type input "**********"
type input "**"
type input "********"
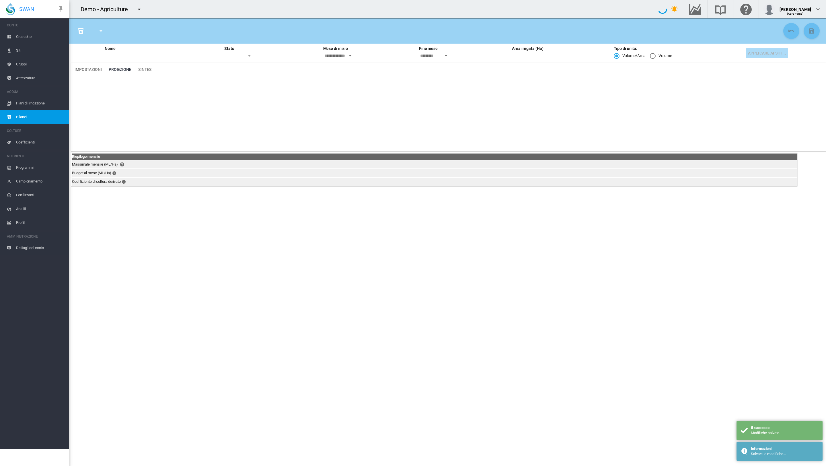
type input "********"
type input "**"
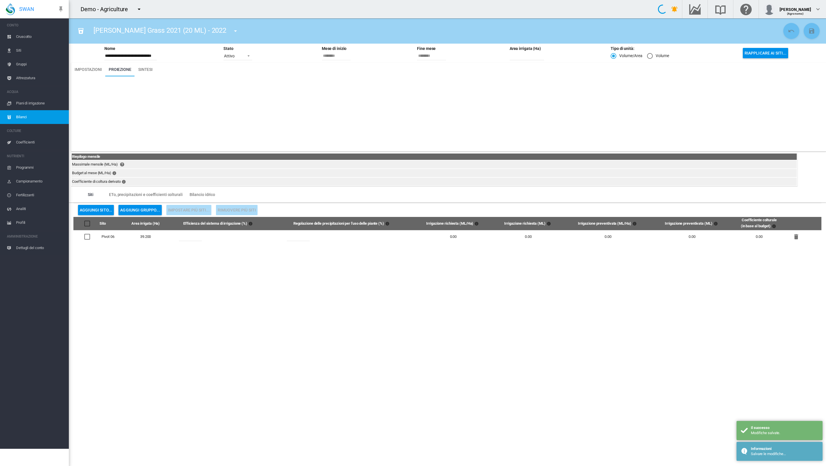
type input "******"
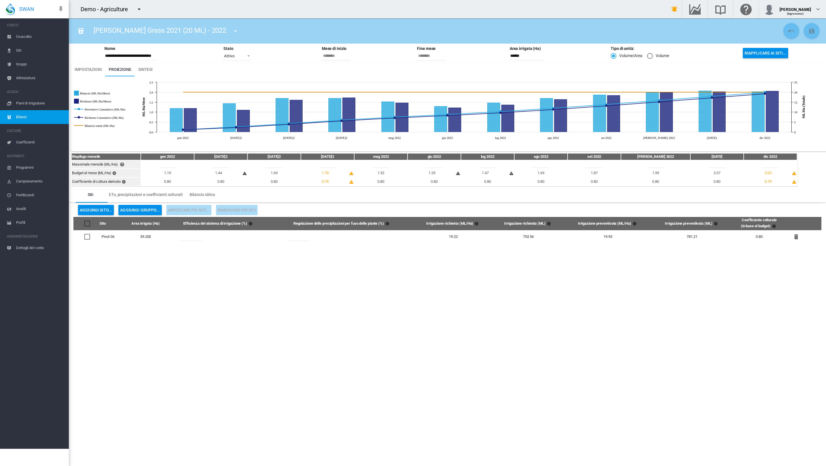
click at [27, 209] on span "Analiti" at bounding box center [40, 209] width 48 height 14
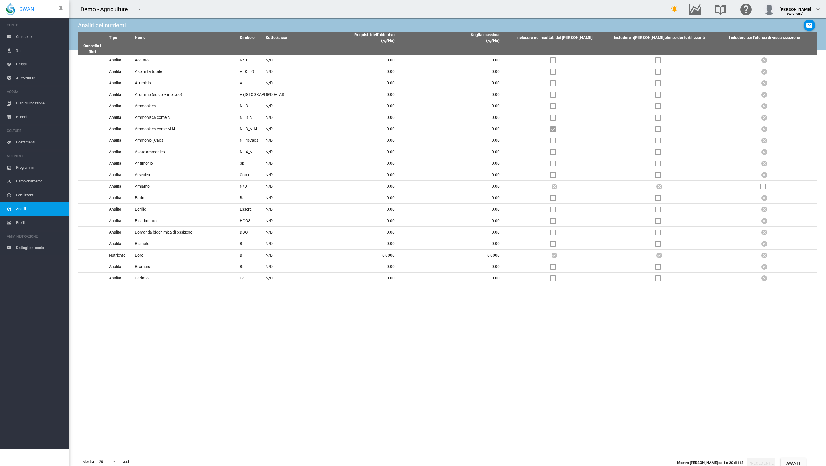
click at [33, 195] on span "Fertilizzanti" at bounding box center [40, 195] width 48 height 14
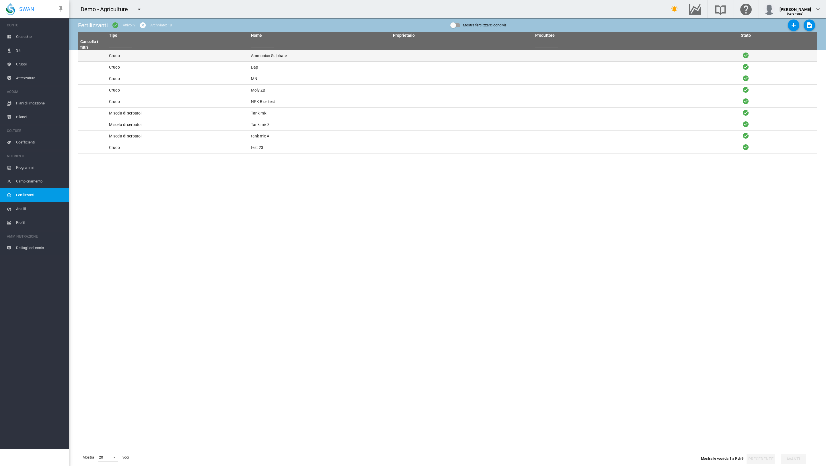
click at [122, 58] on td "Crudo" at bounding box center [178, 55] width 142 height 11
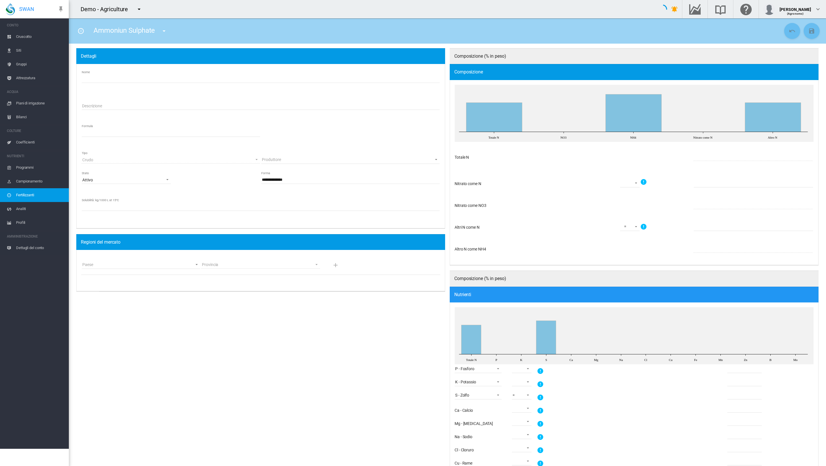
type input "**********"
type input "*********"
type input "***"
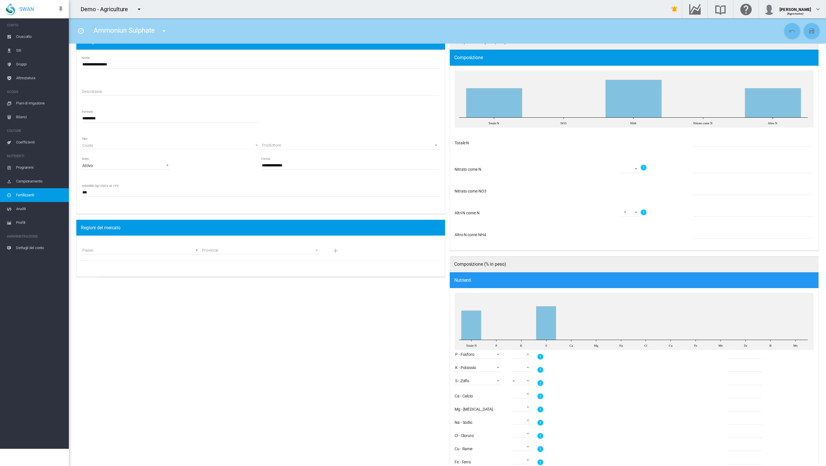
scroll to position [18, 0]
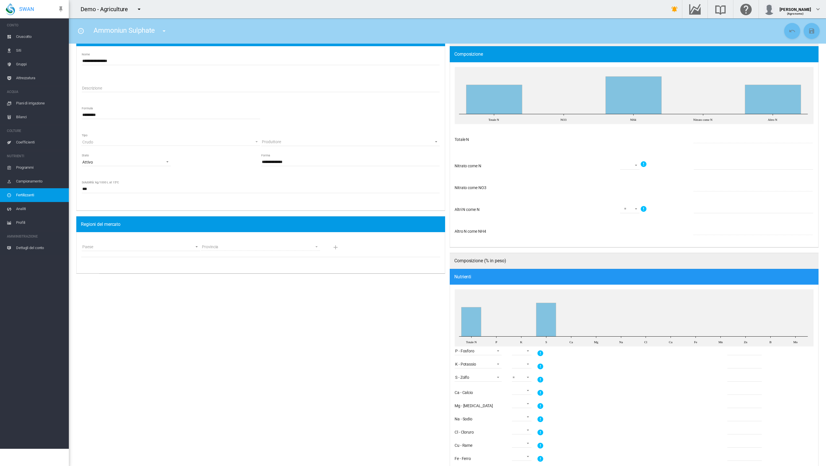
click at [29, 249] on span "Dettagli del conto" at bounding box center [40, 248] width 48 height 14
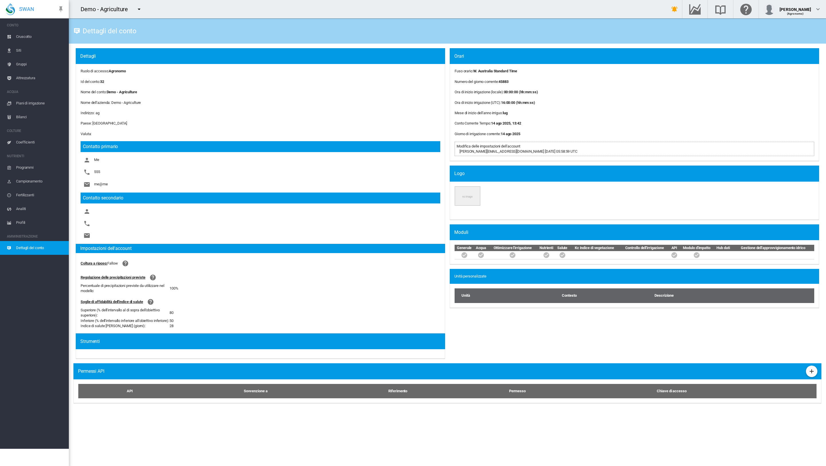
click at [34, 75] on span "Attrezzatura" at bounding box center [40, 78] width 48 height 14
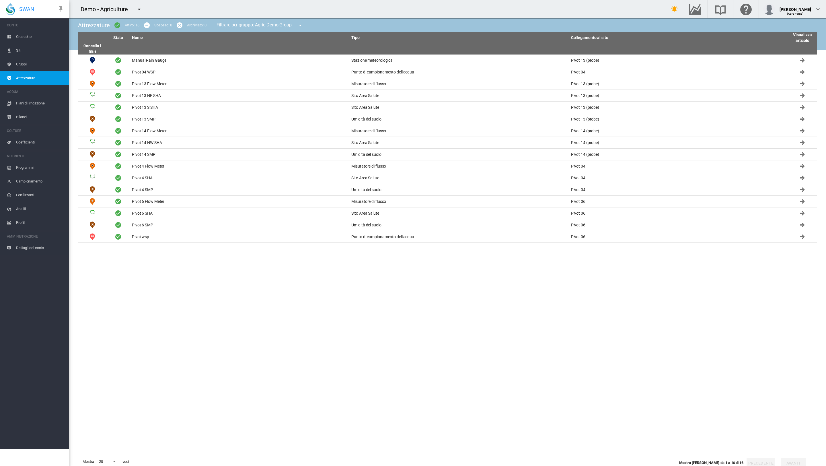
click at [26, 65] on span "Gruppi" at bounding box center [40, 64] width 48 height 14
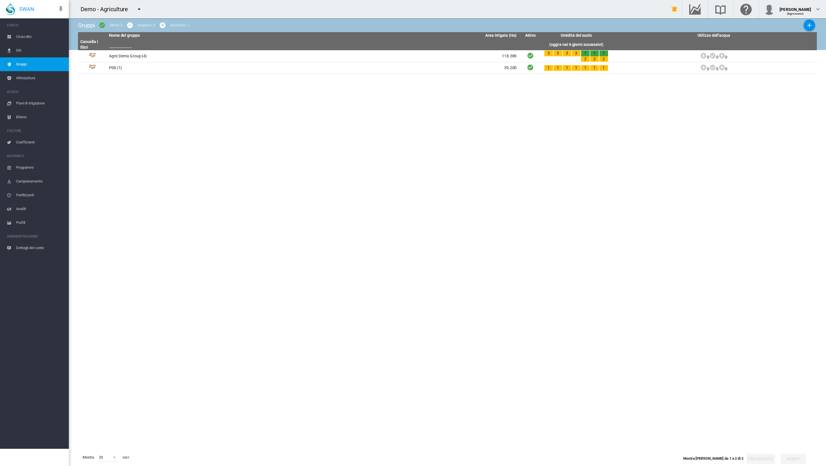
click at [24, 51] on span "Siti" at bounding box center [40, 51] width 48 height 14
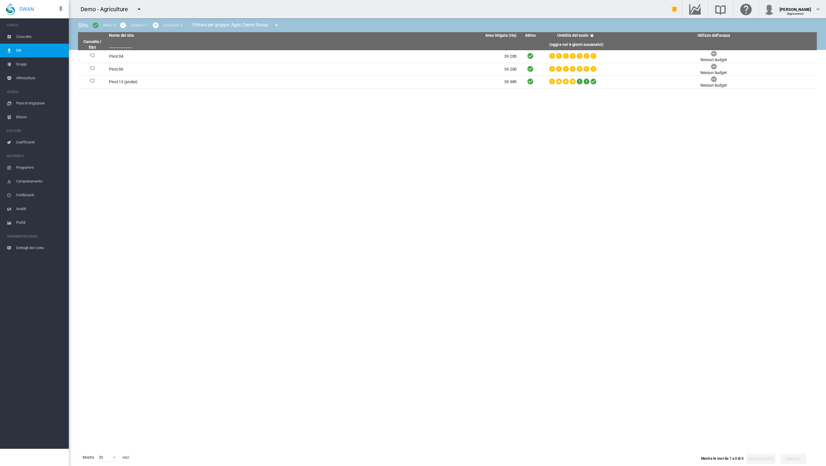
click at [26, 34] on span "Cruscotto" at bounding box center [40, 37] width 48 height 14
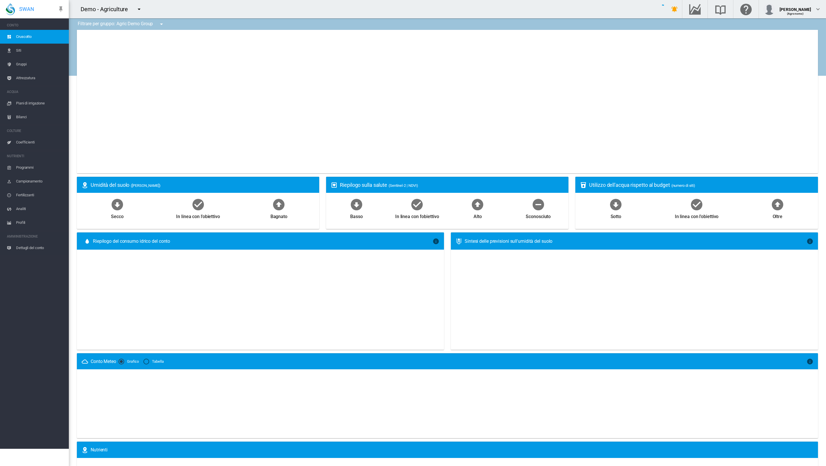
type input "**********"
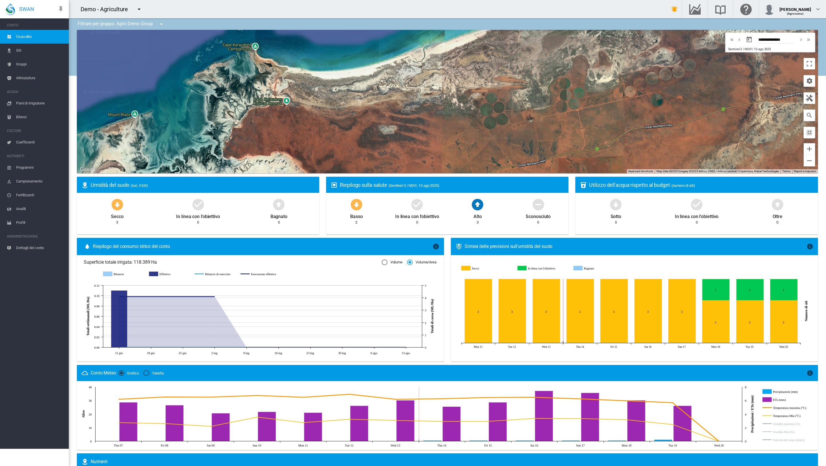
click at [141, 10] on md-icon "icon-menu-down" at bounding box center [139, 9] width 7 height 7
click at [149, 33] on span "button" at bounding box center [143, 30] width 13 height 5
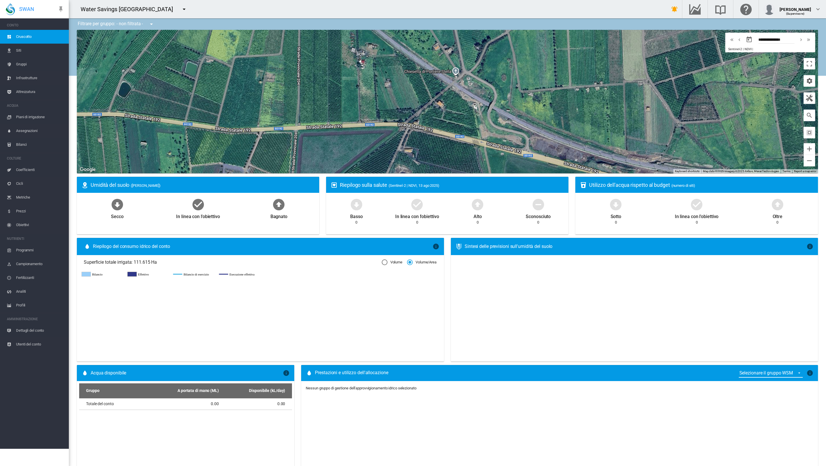
click at [181, 9] on md-icon "icon-menu-down" at bounding box center [184, 9] width 7 height 7
click at [164, 33] on span "Water Savings [GEOGRAPHIC_DATA]" at bounding box center [198, 30] width 71 height 5
click at [181, 9] on md-icon "icon-menu-down" at bounding box center [184, 9] width 7 height 7
click at [162, 15] on span "button" at bounding box center [156, 17] width 13 height 5
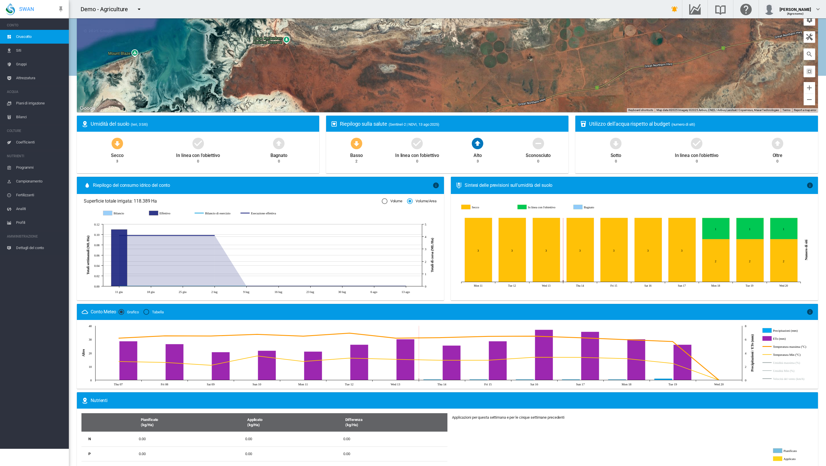
scroll to position [54, 0]
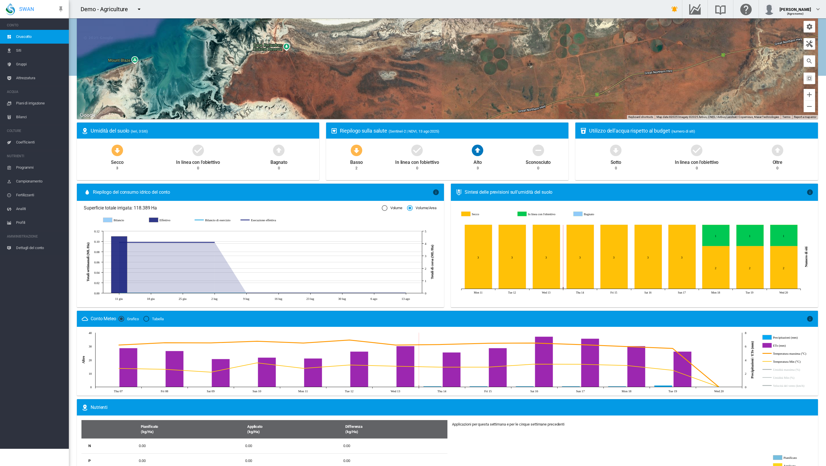
click at [385, 210] on div "Volume" at bounding box center [385, 208] width 6 height 6
click at [411, 208] on div "Volume/Area" at bounding box center [410, 208] width 6 height 6
click at [386, 207] on div "Volume" at bounding box center [385, 208] width 6 height 6
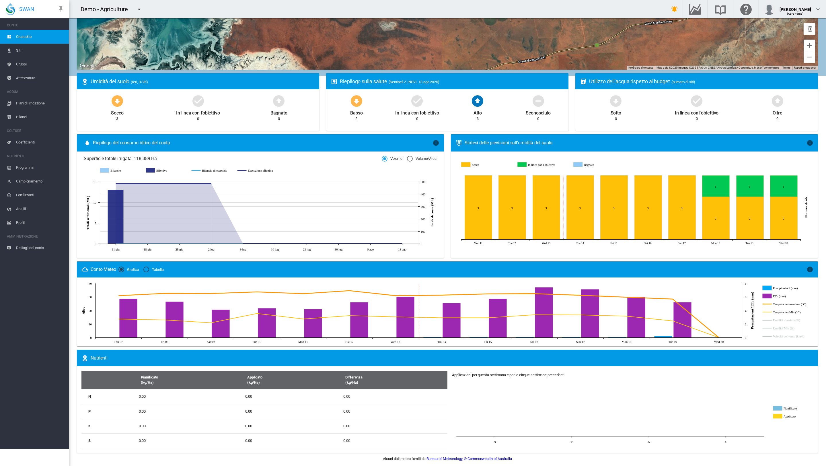
scroll to position [0, 0]
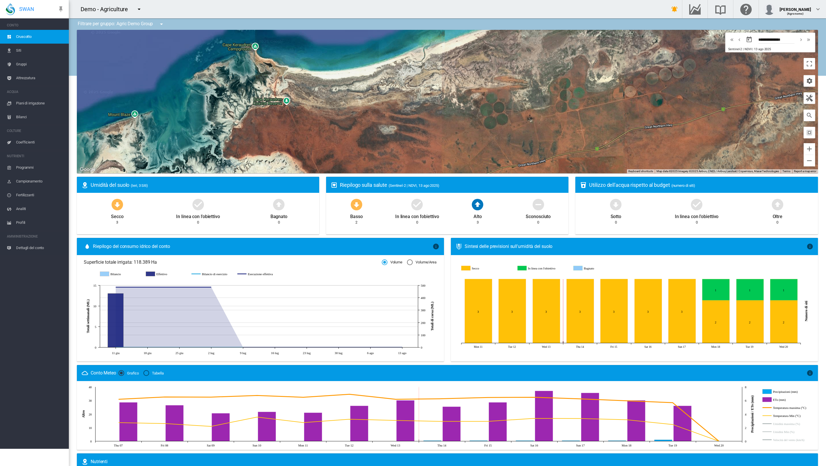
click at [25, 61] on span "Gruppi" at bounding box center [40, 64] width 48 height 14
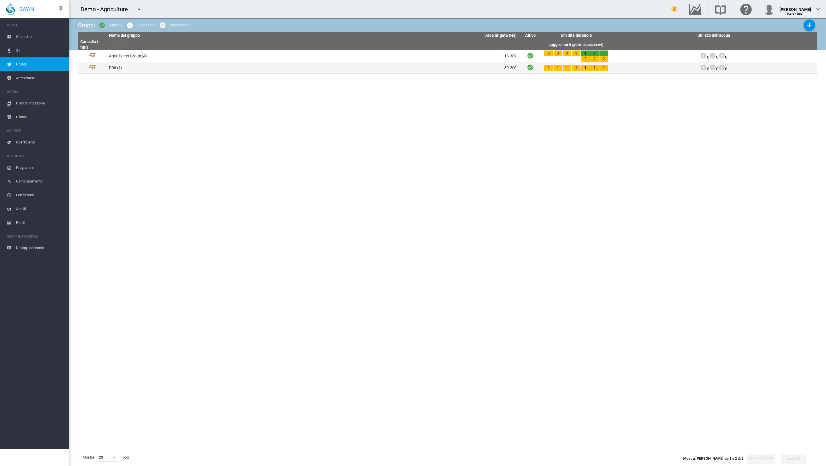
click at [119, 67] on td "P06 (1)" at bounding box center [210, 67] width 206 height 11
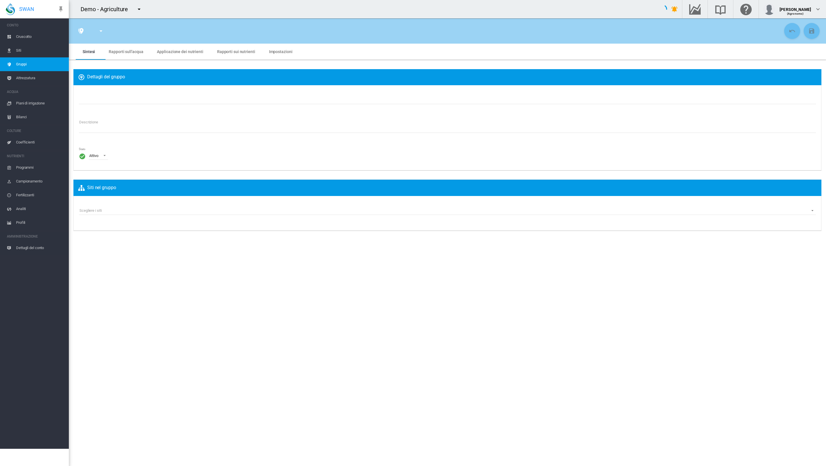
type input "***"
type textarea "**********"
click at [183, 52] on application "Applicazione dei nutrienti" at bounding box center [180, 51] width 46 height 5
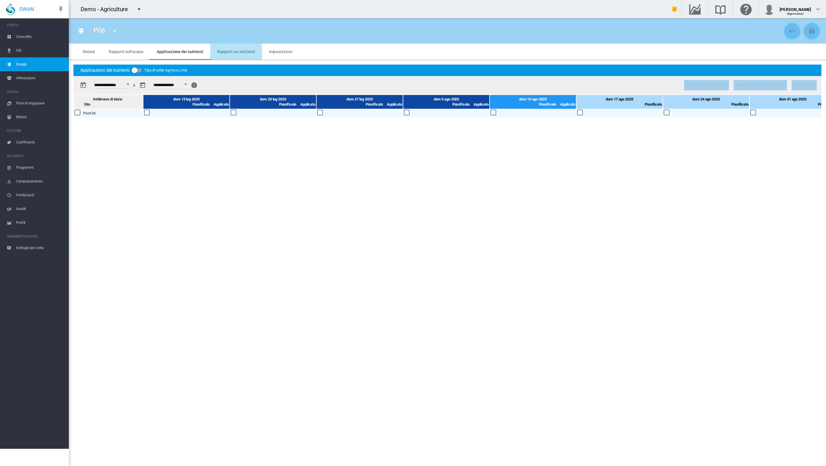
click at [223, 52] on reports "Rapporti sui nutrienti" at bounding box center [236, 51] width 38 height 5
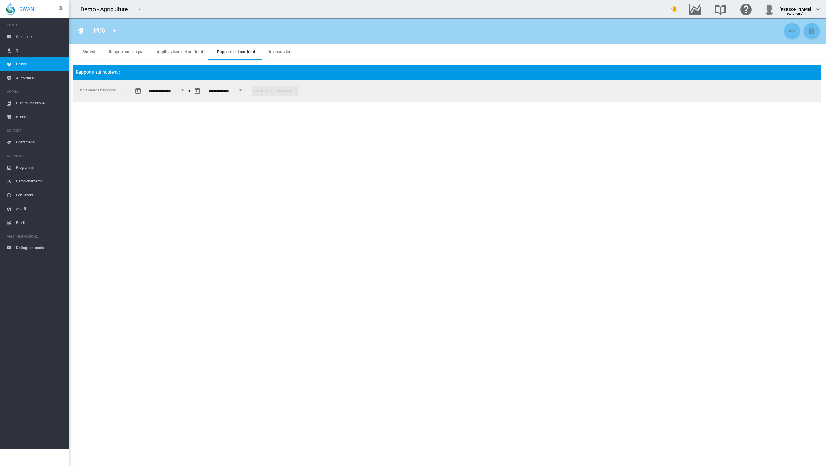
click at [122, 50] on span "Rapporti sull'acqua" at bounding box center [126, 51] width 34 height 5
click at [90, 52] on span "Sintesi" at bounding box center [89, 51] width 12 height 5
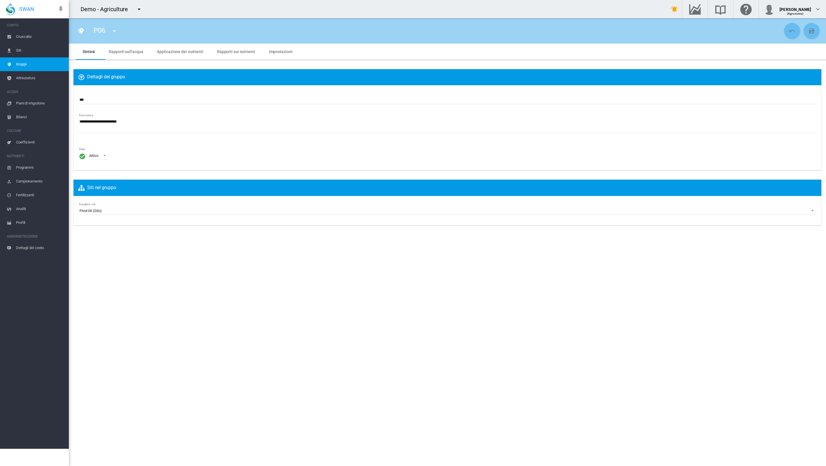
click at [34, 46] on span "Siti" at bounding box center [40, 51] width 48 height 14
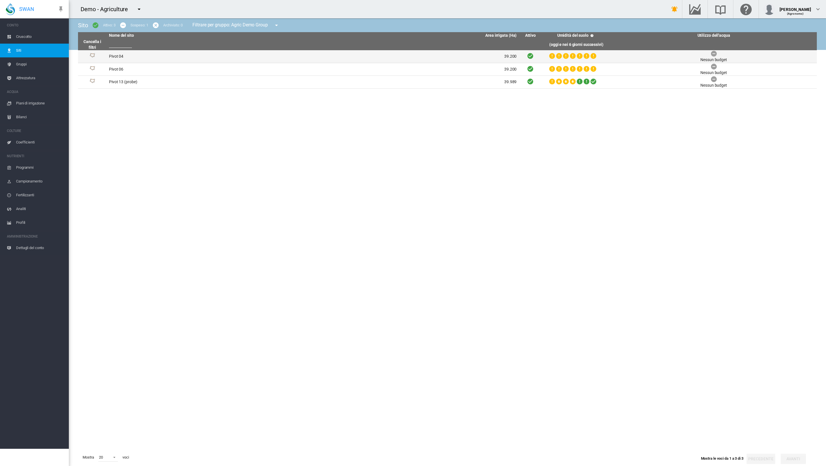
click at [146, 59] on td "Pivot 04" at bounding box center [210, 56] width 206 height 13
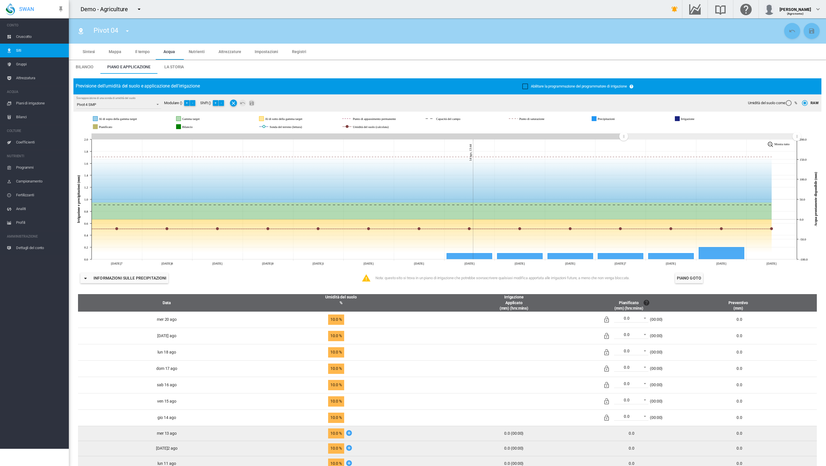
click at [180, 65] on span "La storia" at bounding box center [174, 67] width 20 height 5
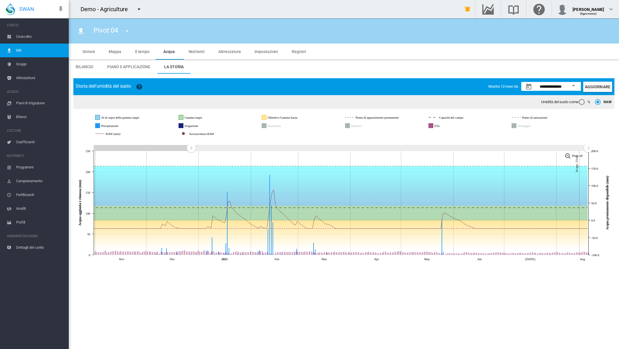
click at [582, 100] on div "%" at bounding box center [582, 102] width 6 height 6
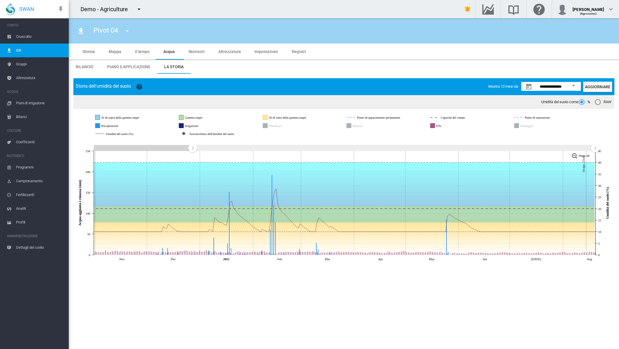
click at [600, 102] on div "RAW" at bounding box center [598, 102] width 6 height 6
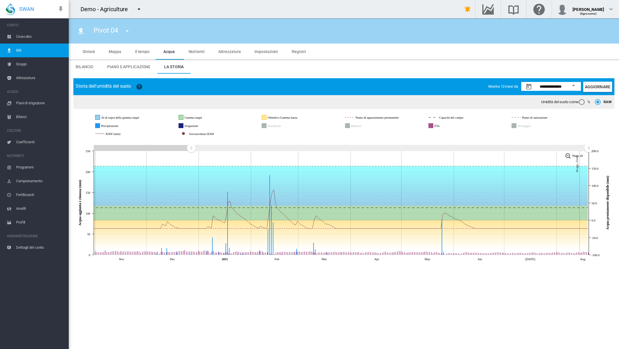
click at [197, 53] on span "Nutrienti" at bounding box center [197, 51] width 16 height 5
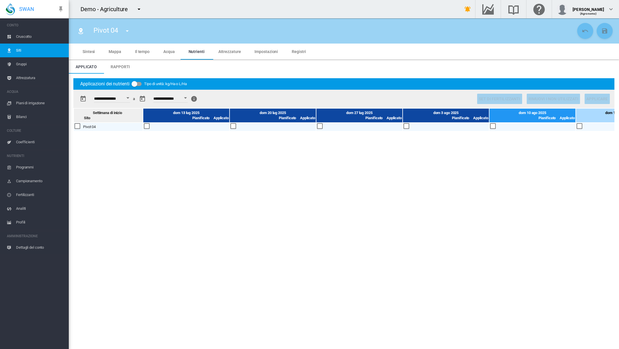
click at [226, 55] on md-tab-item "Attrezzature" at bounding box center [230, 52] width 36 height 16
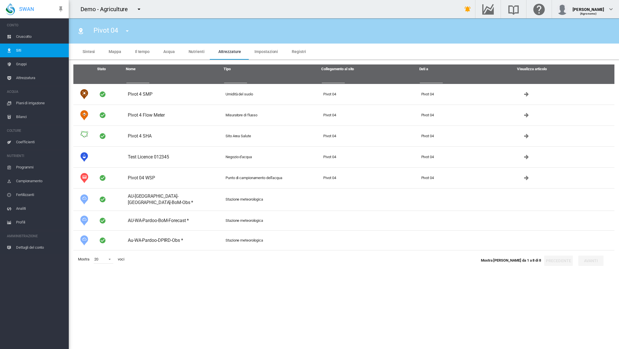
click at [264, 49] on md-tab-item "Impostazioni" at bounding box center [266, 52] width 37 height 16
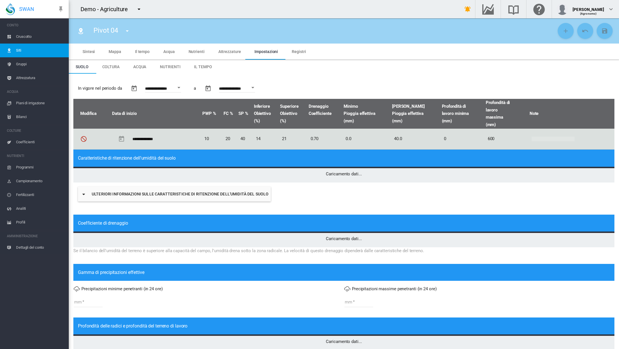
click at [295, 53] on span "Registri" at bounding box center [299, 51] width 14 height 5
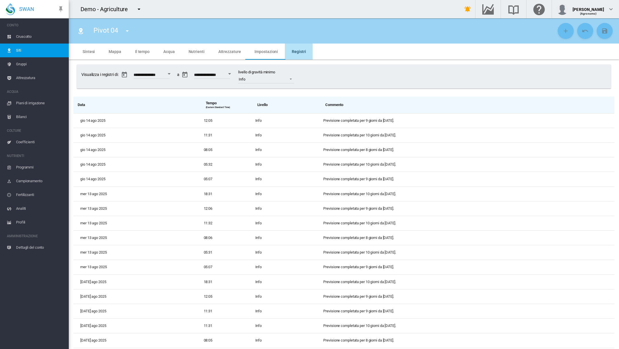
type input "*"
type input "**"
type input "****"
type input "***"
type input "****"
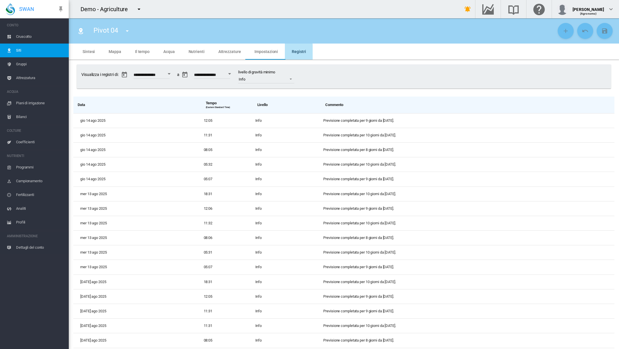
type input "****"
click at [147, 51] on span "Il tempo" at bounding box center [142, 51] width 15 height 5
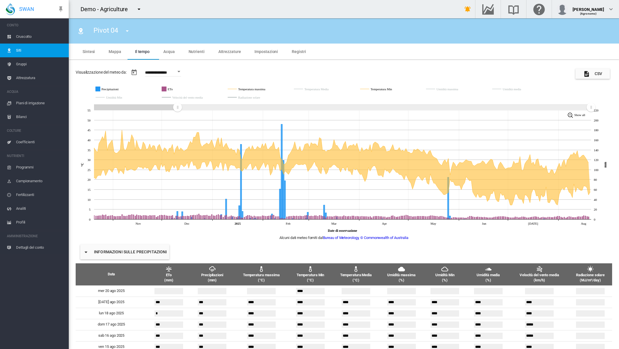
drag, startPoint x: 117, startPoint y: 107, endPoint x: 178, endPoint y: 107, distance: 60.5
click at [178, 107] on rect "Zoom chart using cursor arrows" at bounding box center [177, 108] width 7 height 6
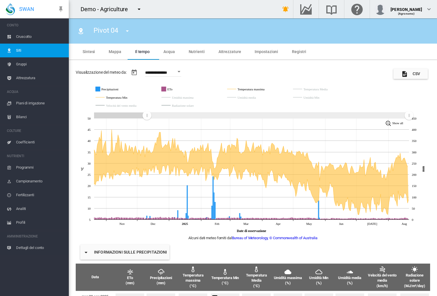
click at [146, 250] on button "Informazioni sulle precipitazioni" at bounding box center [124, 252] width 89 height 15
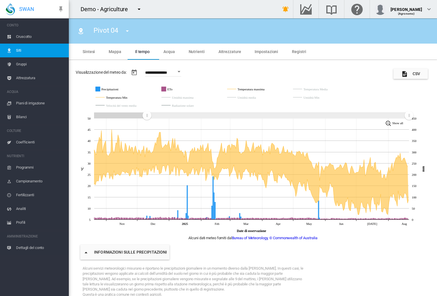
click at [41, 38] on span "Cruscotto" at bounding box center [40, 37] width 48 height 14
click at [26, 36] on span "Cruscotto" at bounding box center [40, 37] width 48 height 14
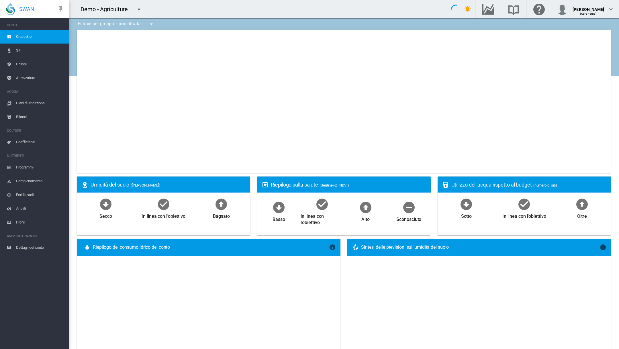
type input "**********"
select select "**********"
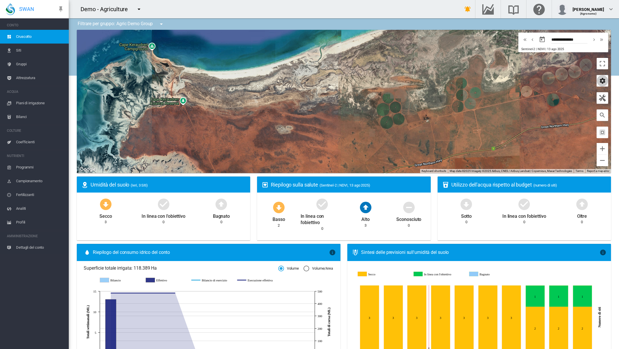
click at [605, 82] on md-icon "icon-cog" at bounding box center [602, 80] width 7 height 7
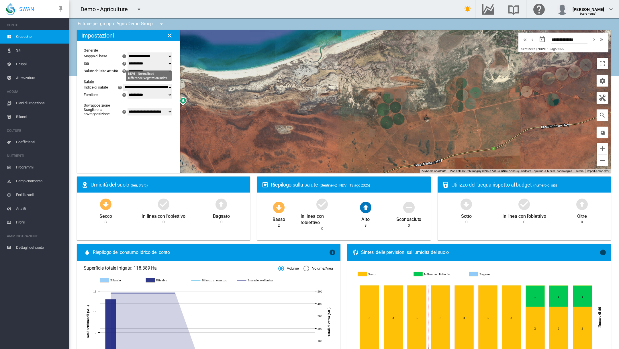
click at [170, 87] on select "**********" at bounding box center [147, 87] width 49 height 7
click at [602, 85] on button "button" at bounding box center [602, 80] width 11 height 11
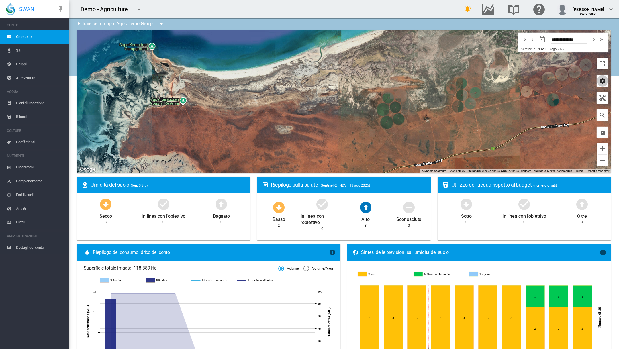
click at [603, 82] on md-icon "icon-cog" at bounding box center [602, 80] width 7 height 7
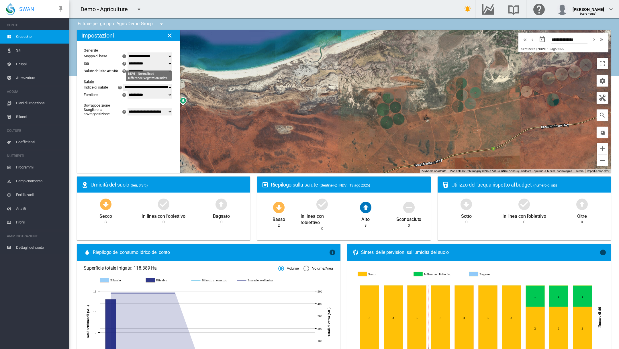
click at [168, 86] on select "**********" at bounding box center [147, 87] width 49 height 7
click at [166, 87] on select "**********" at bounding box center [147, 87] width 49 height 7
